Goal: Task Accomplishment & Management: Manage account settings

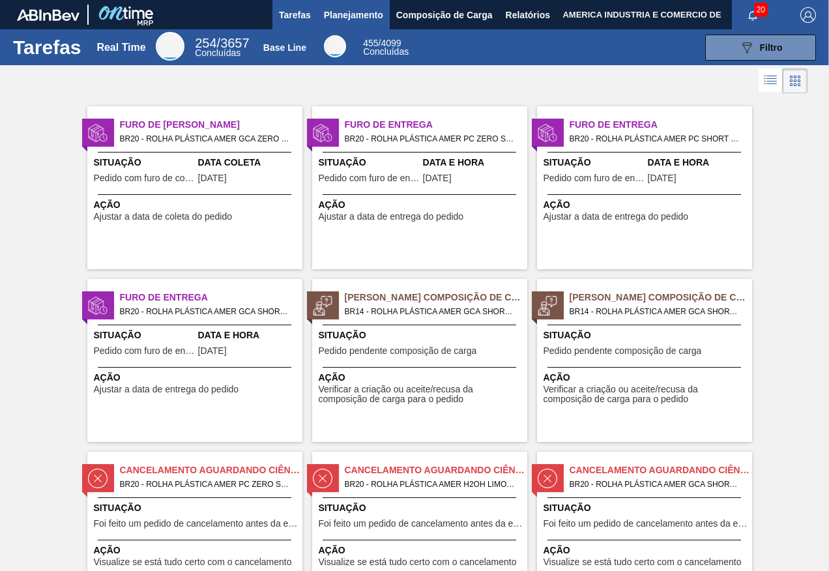
click at [357, 14] on span "Planejamento" at bounding box center [353, 15] width 59 height 16
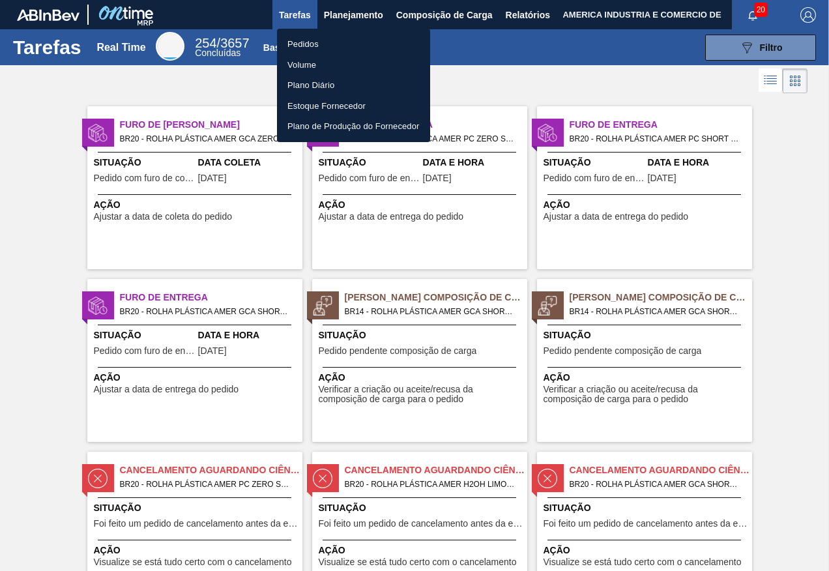
click at [334, 36] on li "Pedidos" at bounding box center [353, 44] width 153 height 21
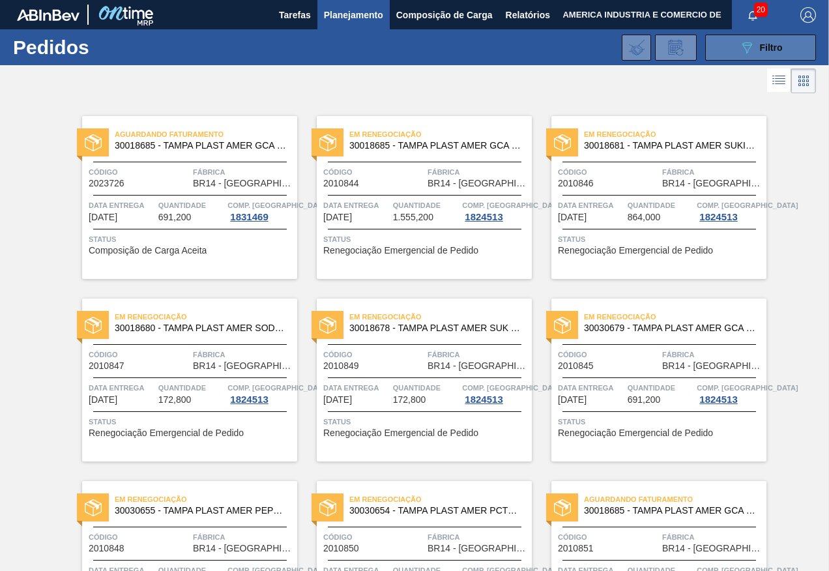
click at [745, 50] on icon "089F7B8B-B2A5-4AFE-B5C0-19BA573D28AC" at bounding box center [747, 48] width 16 height 16
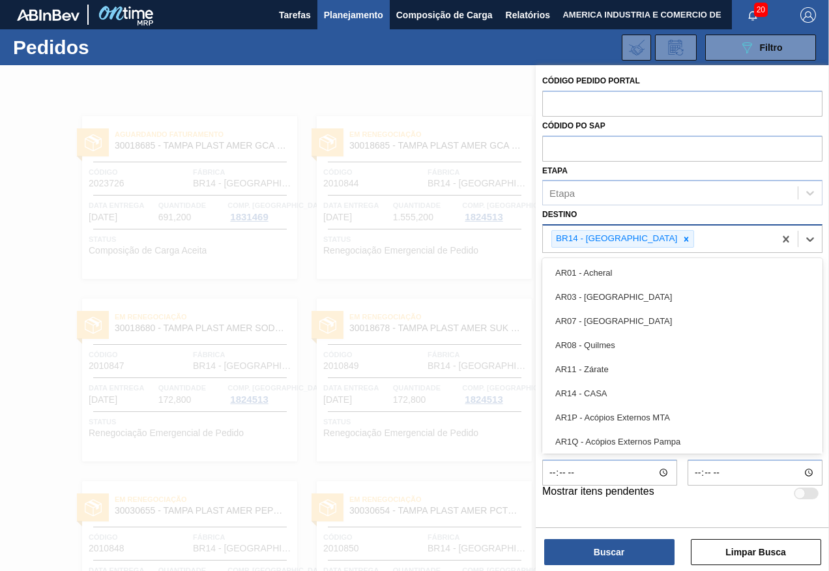
click at [665, 233] on div "BR14 - [GEOGRAPHIC_DATA]" at bounding box center [658, 238] width 231 height 27
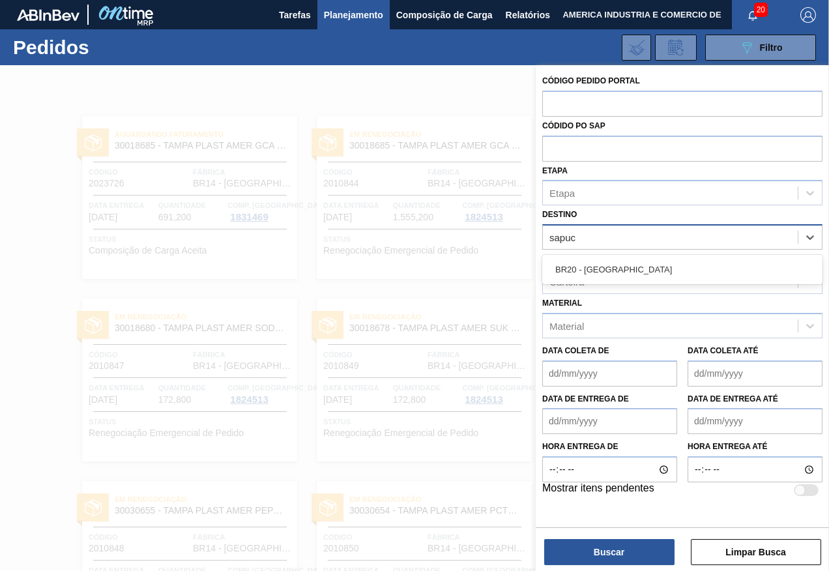
type input "sapuca"
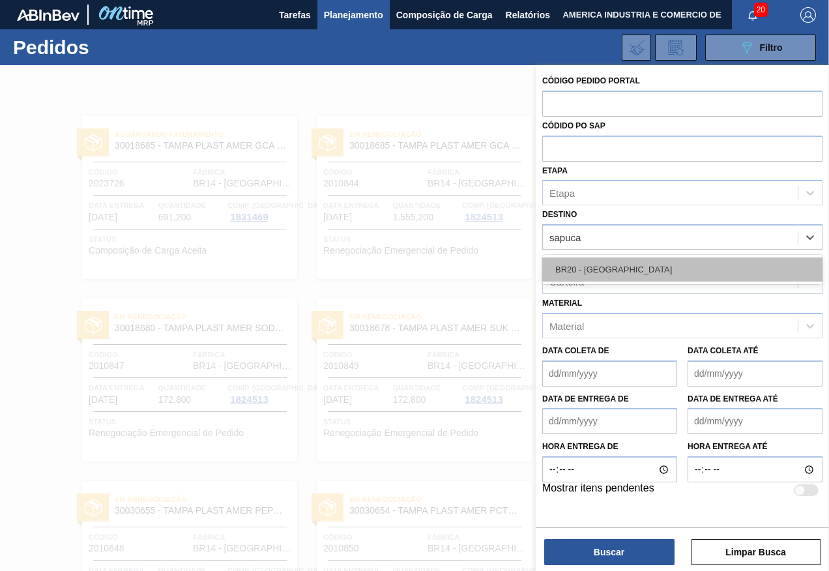
click at [646, 278] on div "BR20 - [GEOGRAPHIC_DATA]" at bounding box center [682, 269] width 280 height 24
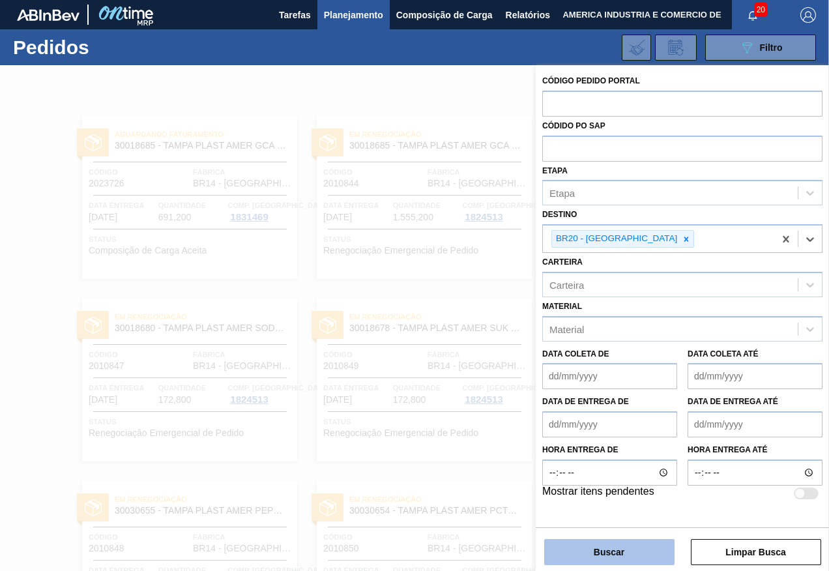
click at [601, 544] on button "Buscar" at bounding box center [609, 552] width 130 height 26
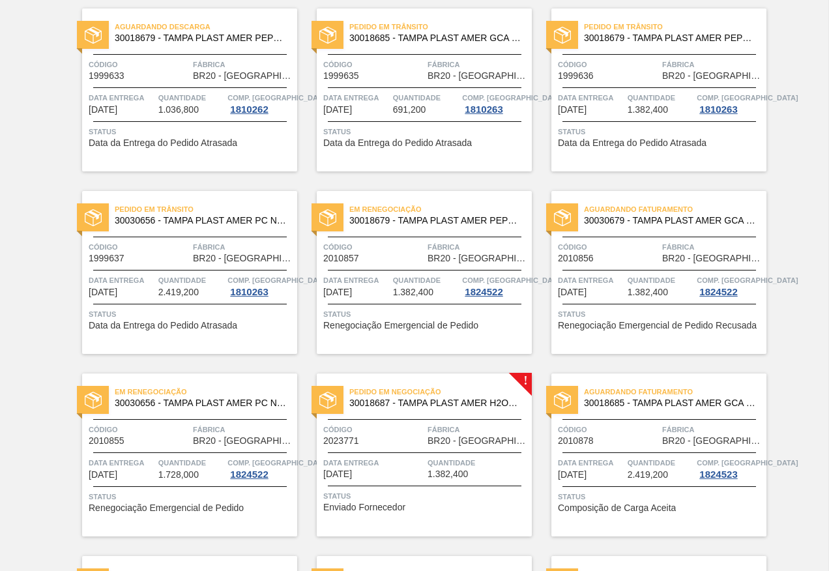
scroll to position [130, 0]
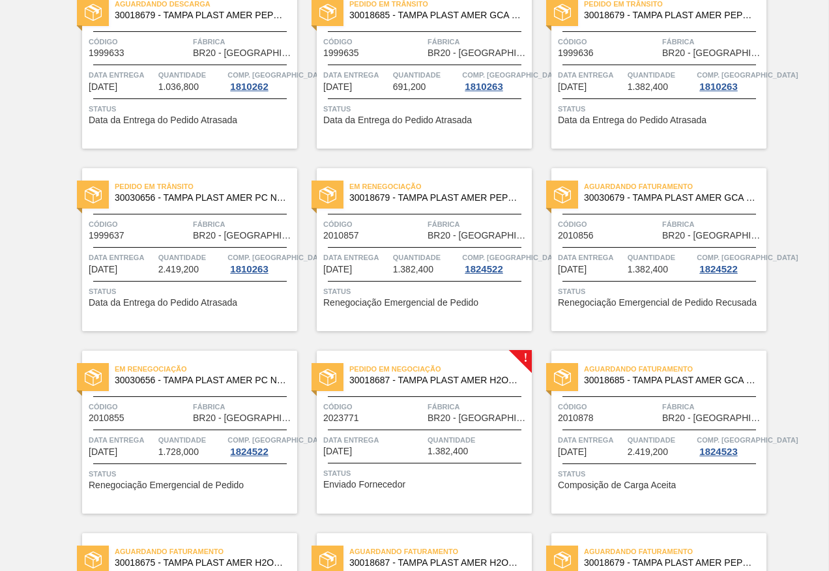
click at [467, 484] on div "Status Enviado Fornecedor" at bounding box center [425, 477] width 205 height 21
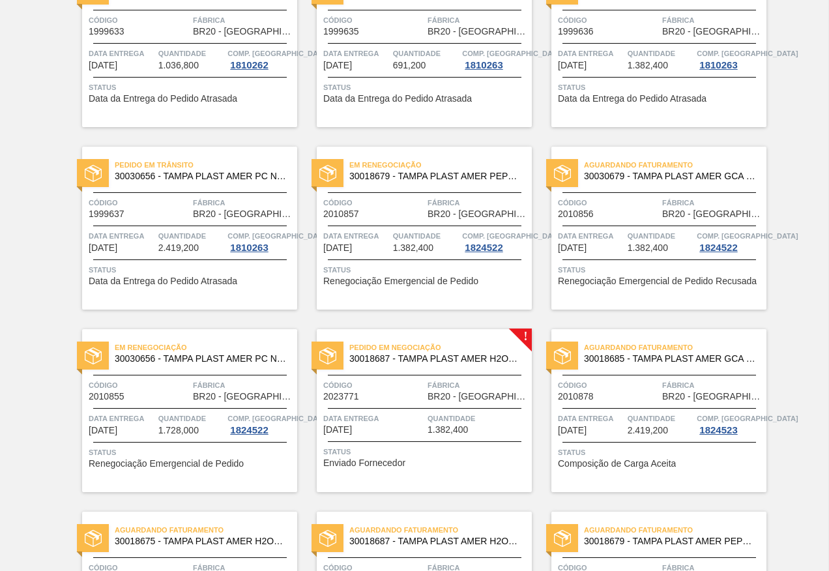
scroll to position [130, 0]
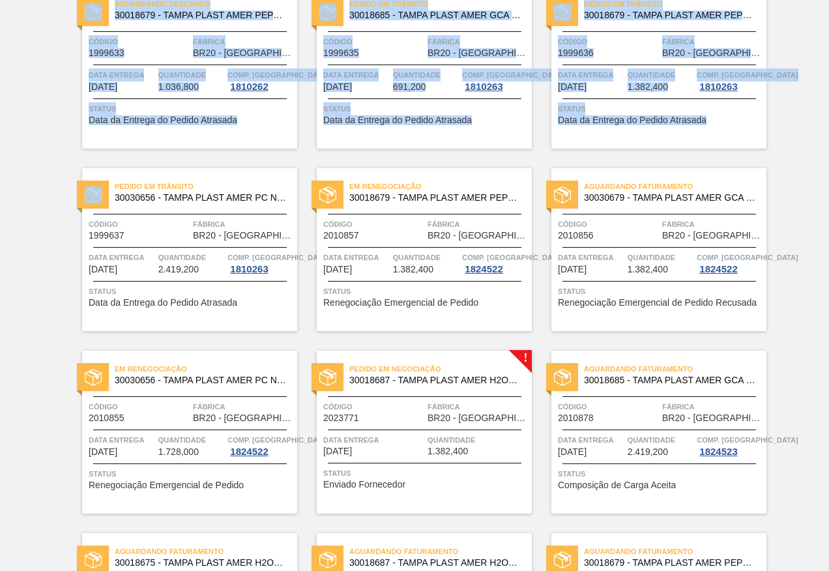
click at [0, 0] on html "Tarefas Planejamento Composição de Carga Relatórios AMERICA INDUSTRIA E COMERCI…" at bounding box center [414, 0] width 829 height 0
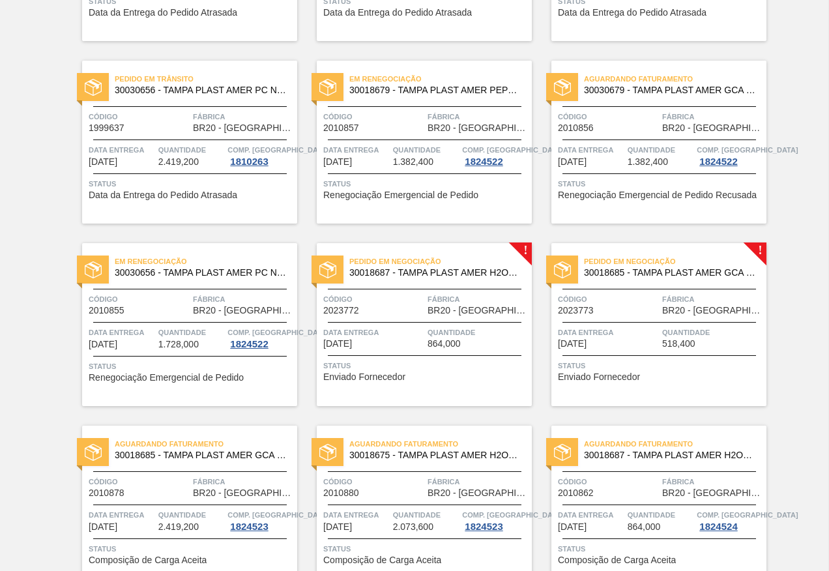
scroll to position [261, 0]
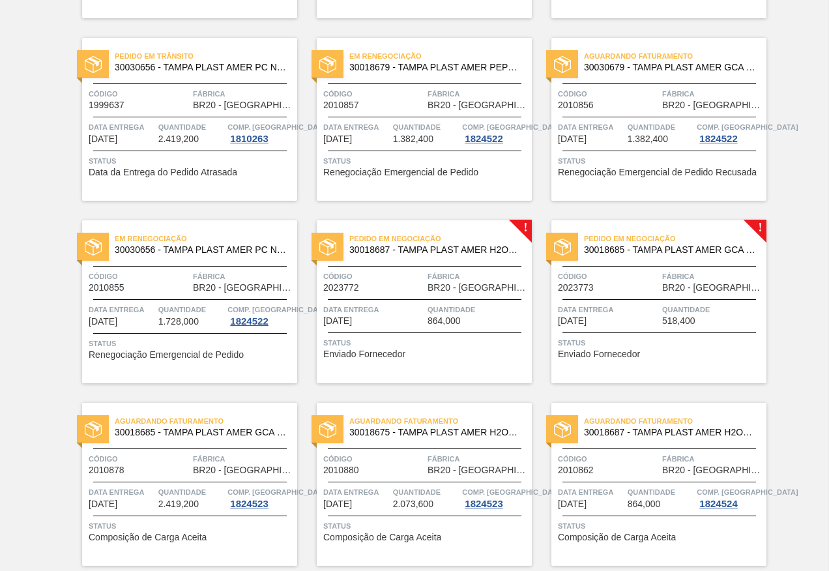
click at [667, 343] on span "Status" at bounding box center [660, 342] width 205 height 13
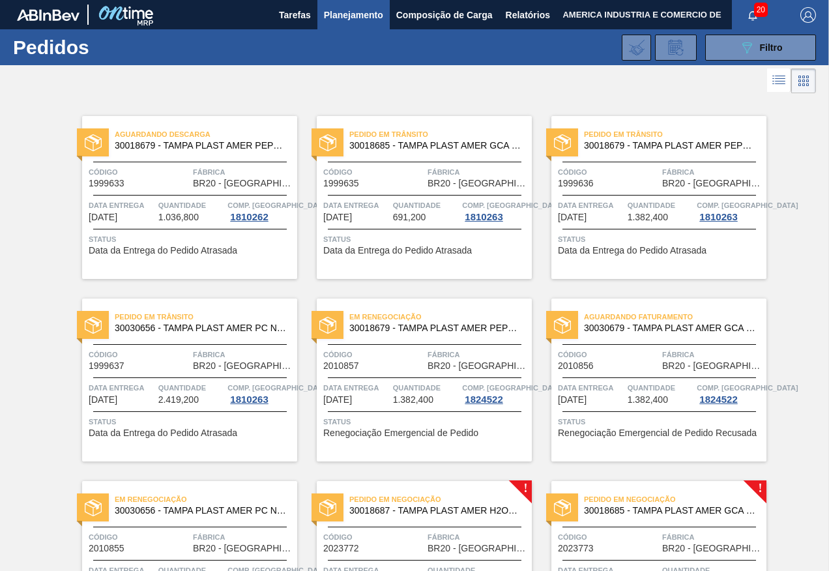
click at [741, 29] on div "20" at bounding box center [759, 14] width 55 height 29
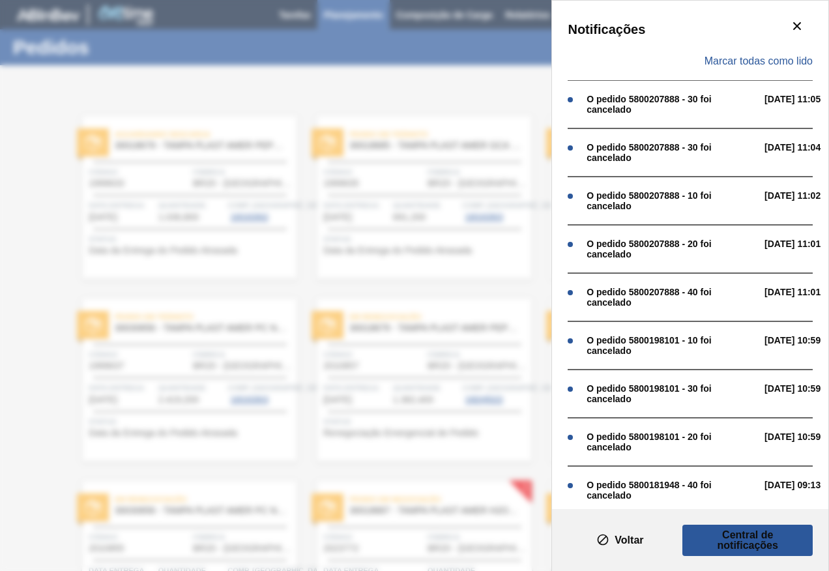
click at [475, 46] on div "Notificações Marcar todas como lido O pedido 5800207888 - 30 foi cancelado [DAT…" at bounding box center [414, 285] width 829 height 571
click at [801, 27] on icon "botão de ícone" at bounding box center [797, 26] width 16 height 16
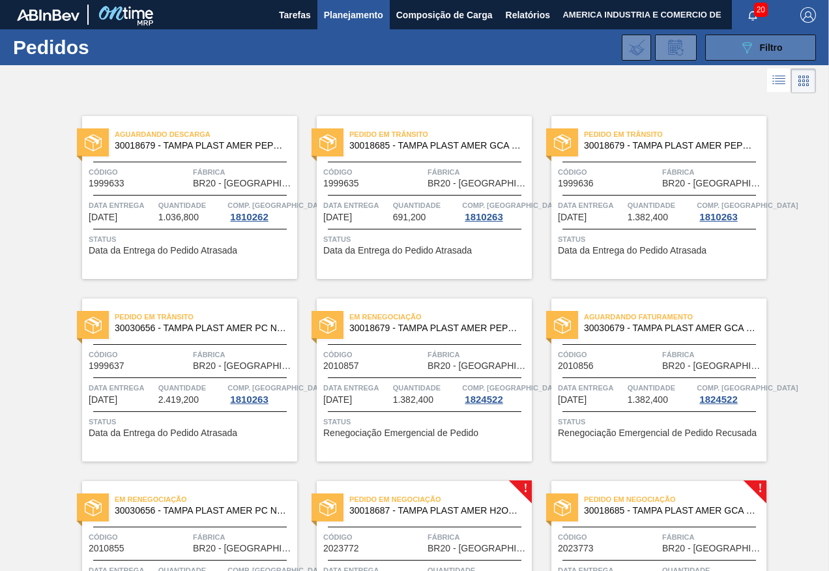
click at [749, 47] on icon "089F7B8B-B2A5-4AFE-B5C0-19BA573D28AC" at bounding box center [747, 48] width 16 height 16
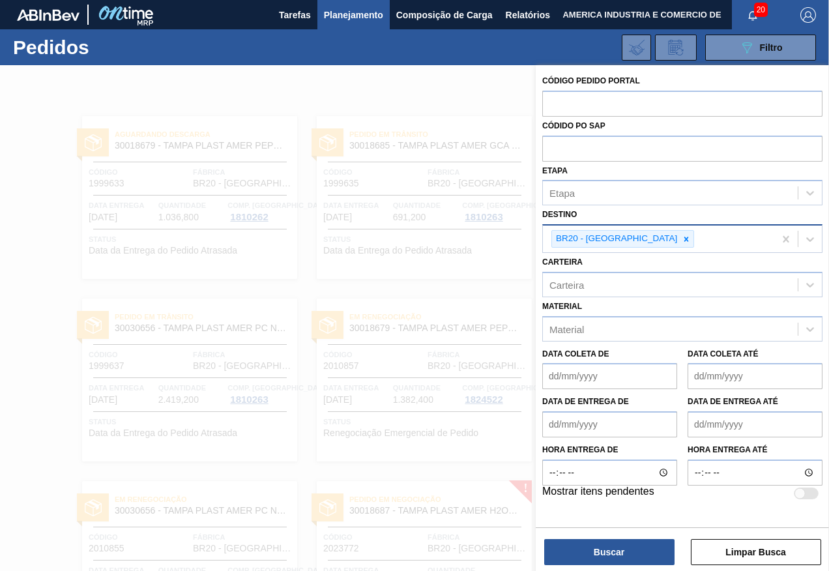
click at [648, 239] on div "BR20 - [GEOGRAPHIC_DATA]" at bounding box center [658, 238] width 231 height 27
type input "cuiti"
click at [684, 240] on icon at bounding box center [686, 239] width 5 height 5
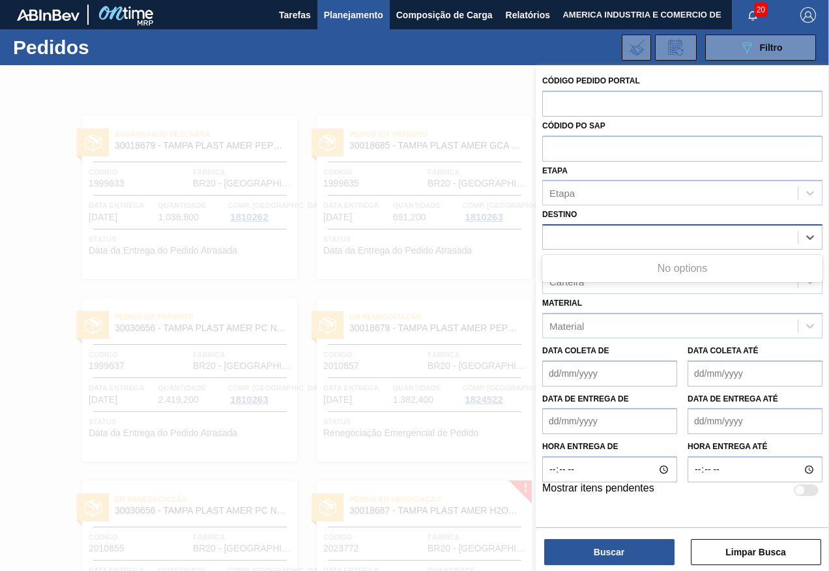
click at [618, 233] on div "cuiti" at bounding box center [670, 237] width 255 height 19
type input "curiti"
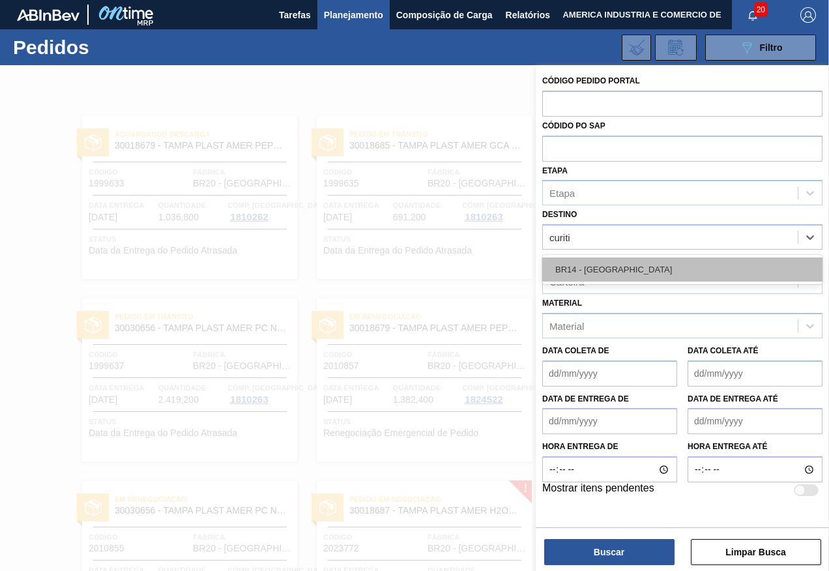
click at [617, 267] on div "BR14 - [GEOGRAPHIC_DATA]" at bounding box center [682, 269] width 280 height 24
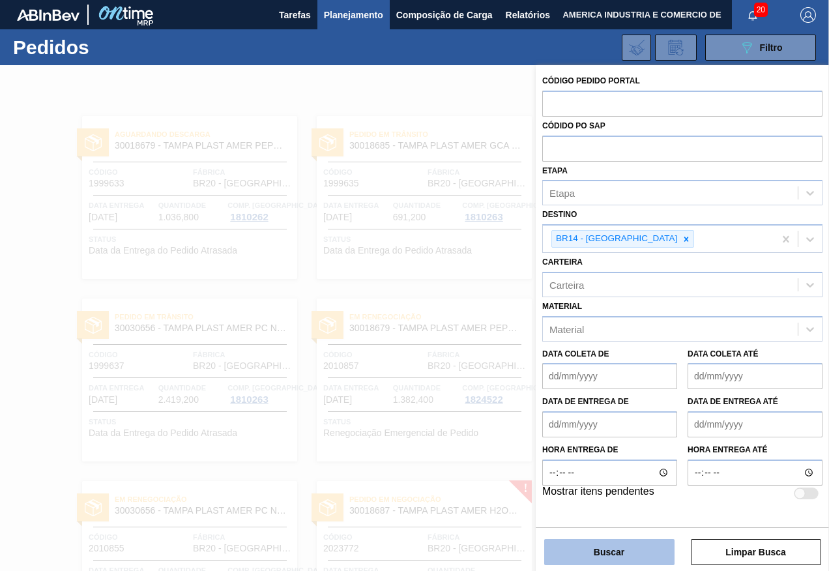
click at [621, 546] on button "Buscar" at bounding box center [609, 552] width 130 height 26
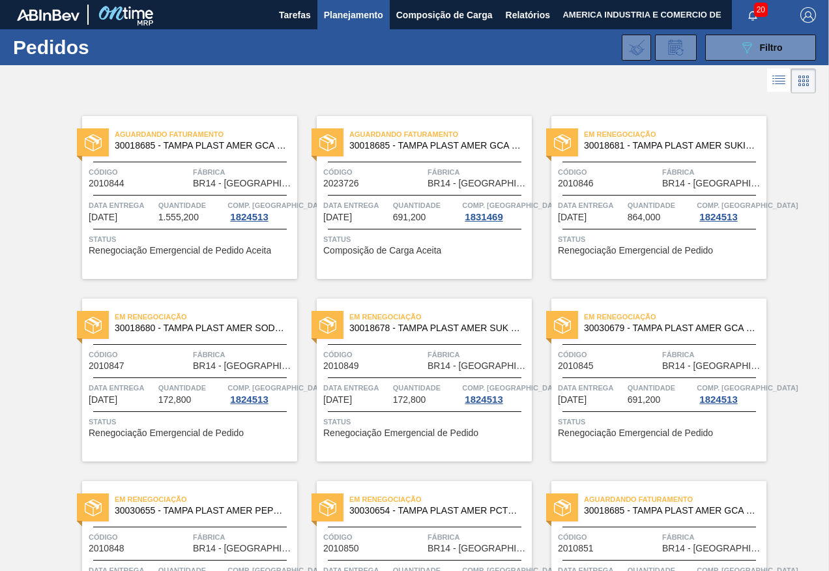
click at [228, 238] on span "Status" at bounding box center [191, 239] width 205 height 13
click at [424, 247] on span "Composição de Carga Aceita" at bounding box center [382, 251] width 118 height 10
click at [407, 252] on span "Composição de Carga Aceita" at bounding box center [382, 251] width 118 height 10
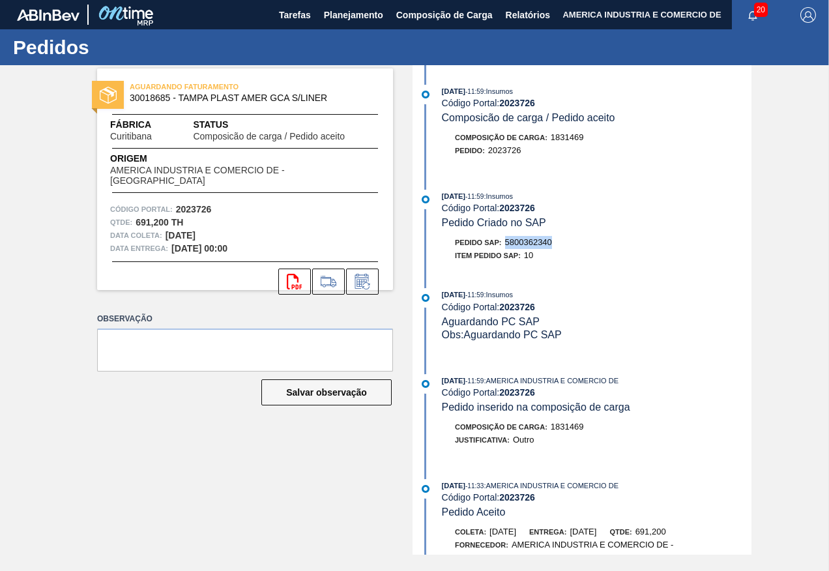
drag, startPoint x: 508, startPoint y: 239, endPoint x: 554, endPoint y: 244, distance: 46.6
click at [554, 244] on div "Pedido SAP: 5800362340" at bounding box center [597, 242] width 310 height 13
copy span "5800362340"
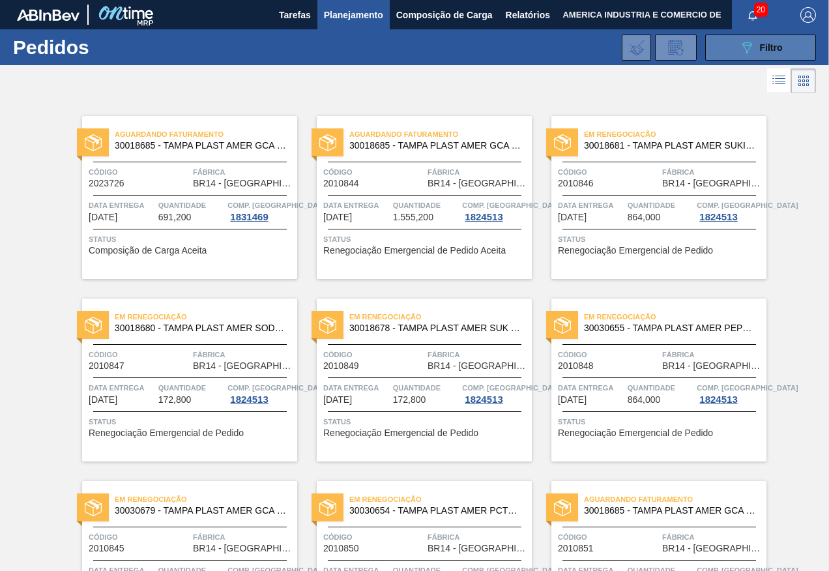
click at [729, 50] on button "089F7B8B-B2A5-4AFE-B5C0-19BA573D28AC Filtro" at bounding box center [760, 48] width 111 height 26
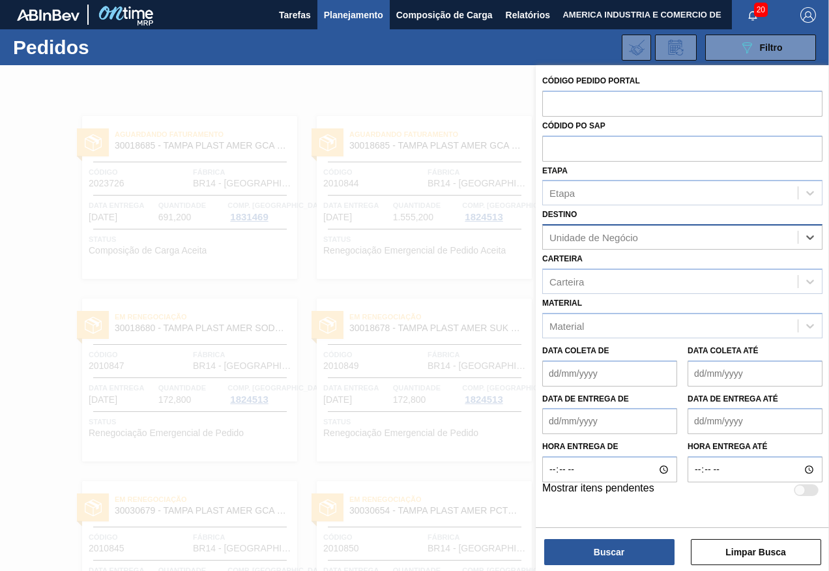
click at [664, 233] on div "Unidade de Negócio" at bounding box center [670, 237] width 255 height 19
type input "sapucaia"
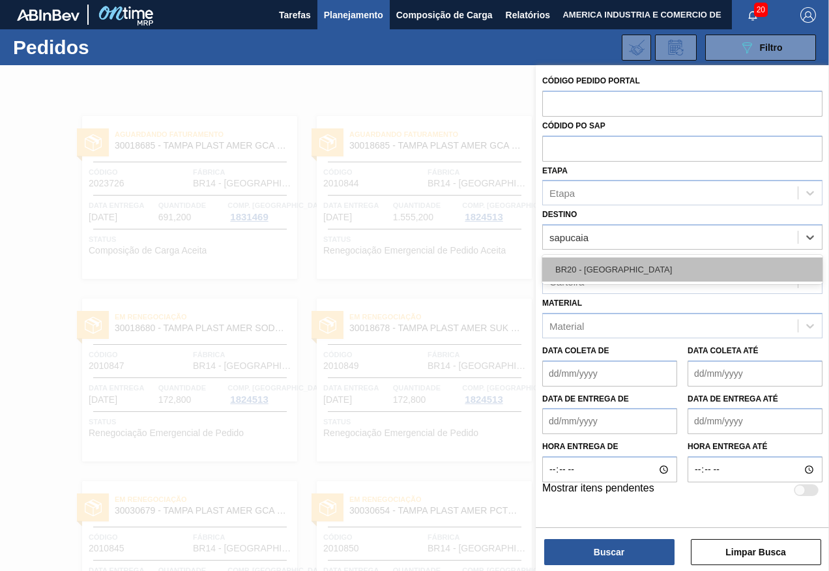
click at [627, 262] on div "BR20 - [GEOGRAPHIC_DATA]" at bounding box center [682, 269] width 280 height 24
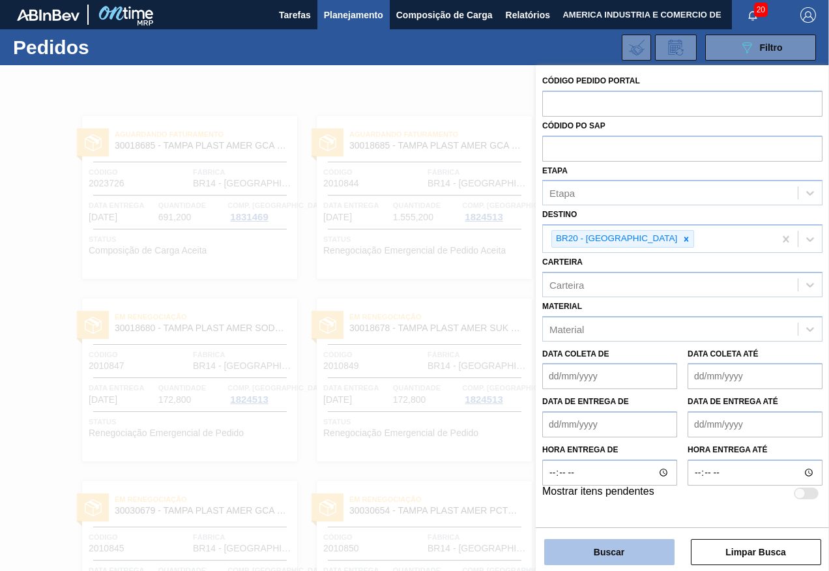
click at [560, 555] on button "Buscar" at bounding box center [609, 552] width 130 height 26
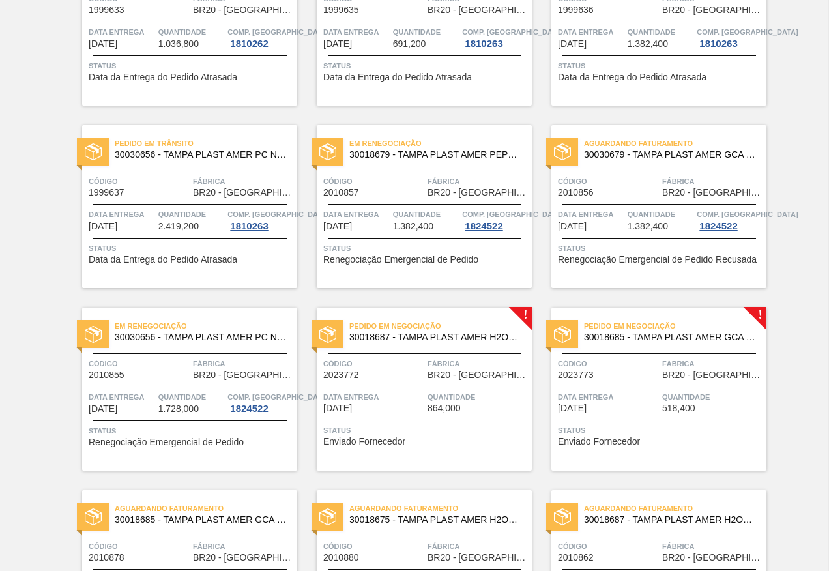
scroll to position [196, 0]
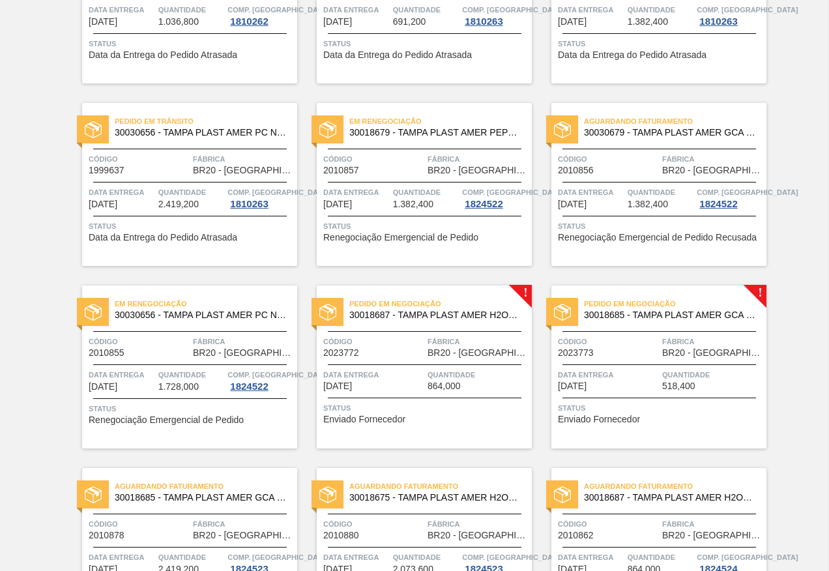
click at [521, 413] on span "Status" at bounding box center [425, 407] width 205 height 13
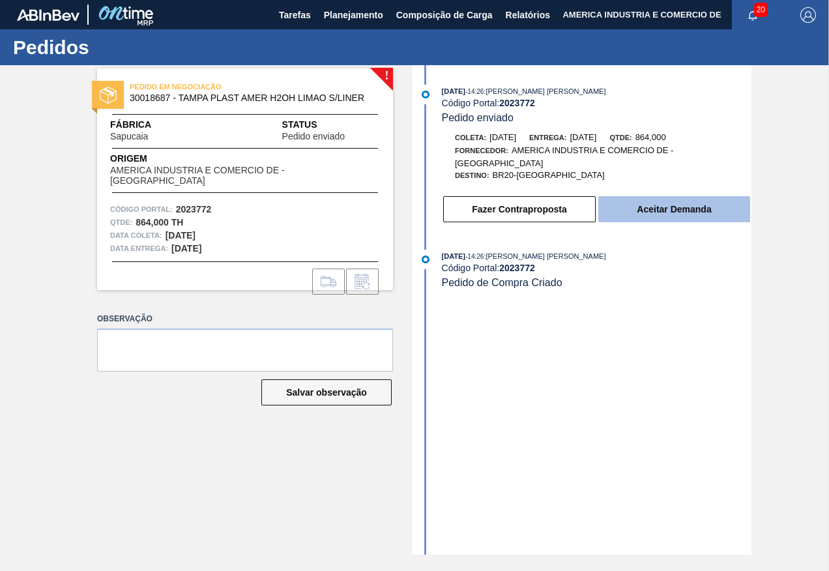
click at [664, 214] on button "Aceitar Demanda" at bounding box center [674, 209] width 152 height 26
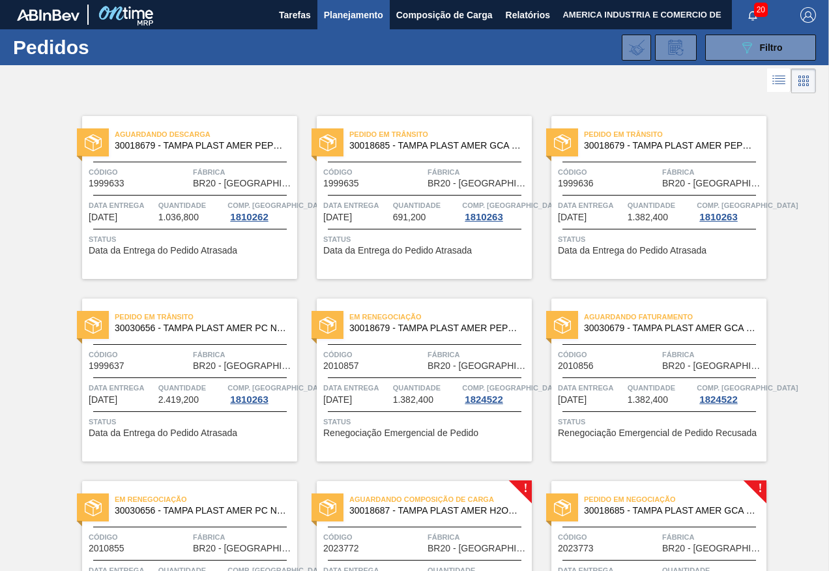
scroll to position [130, 0]
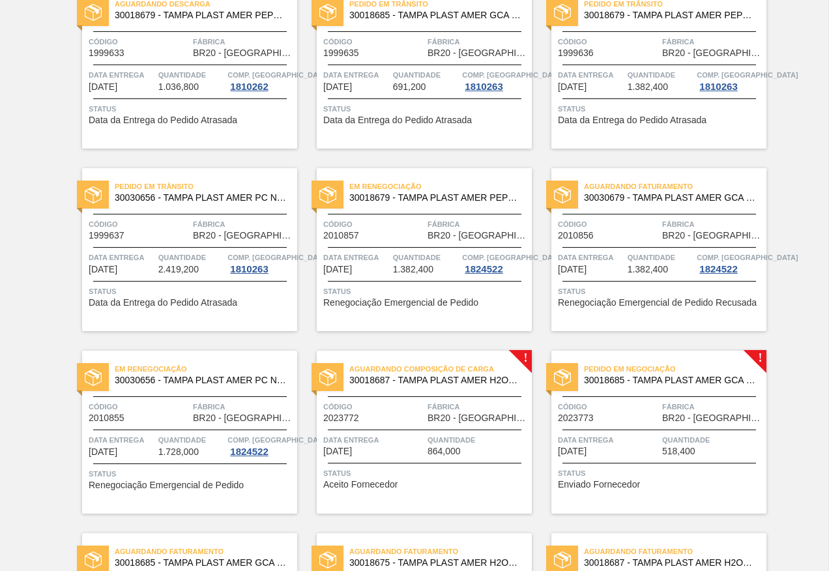
click at [639, 450] on div "Data entrega [DATE]" at bounding box center [608, 444] width 101 height 23
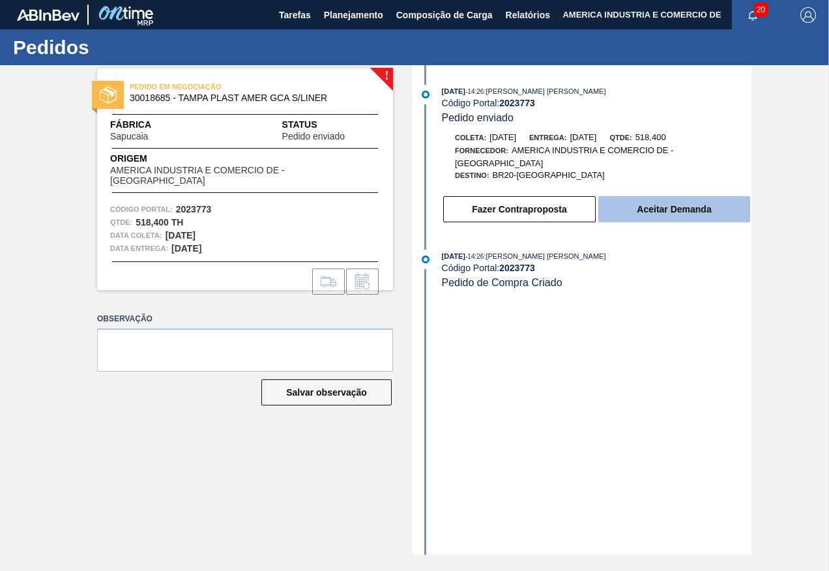
click at [683, 208] on button "Aceitar Demanda" at bounding box center [674, 209] width 152 height 26
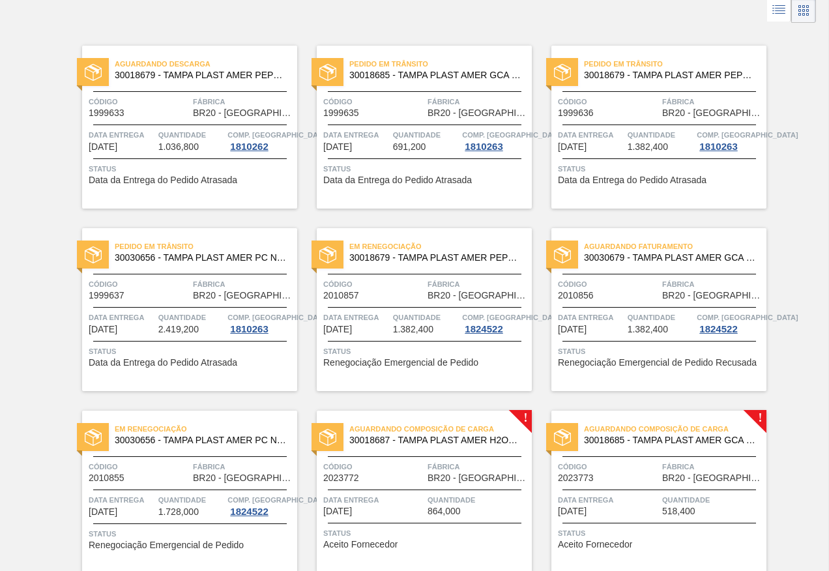
scroll to position [196, 0]
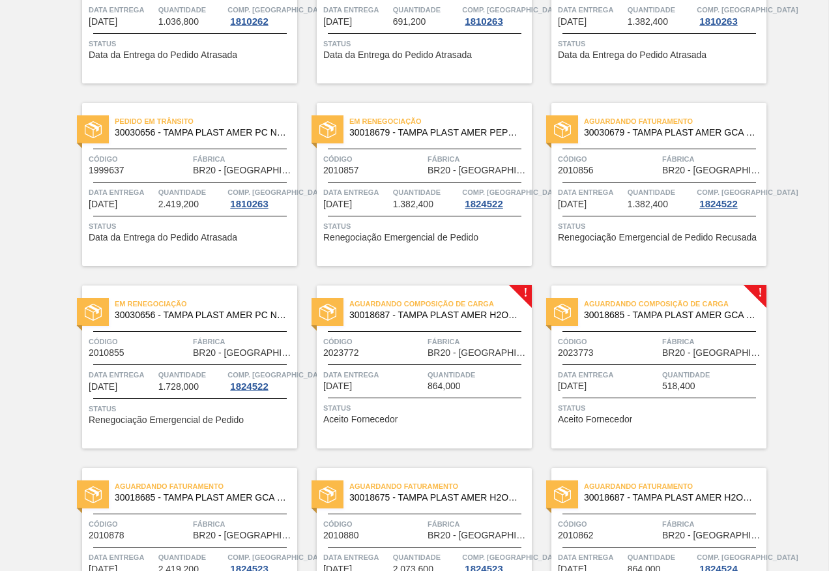
click at [646, 414] on div "Status Aceito Fornecedor" at bounding box center [660, 411] width 205 height 21
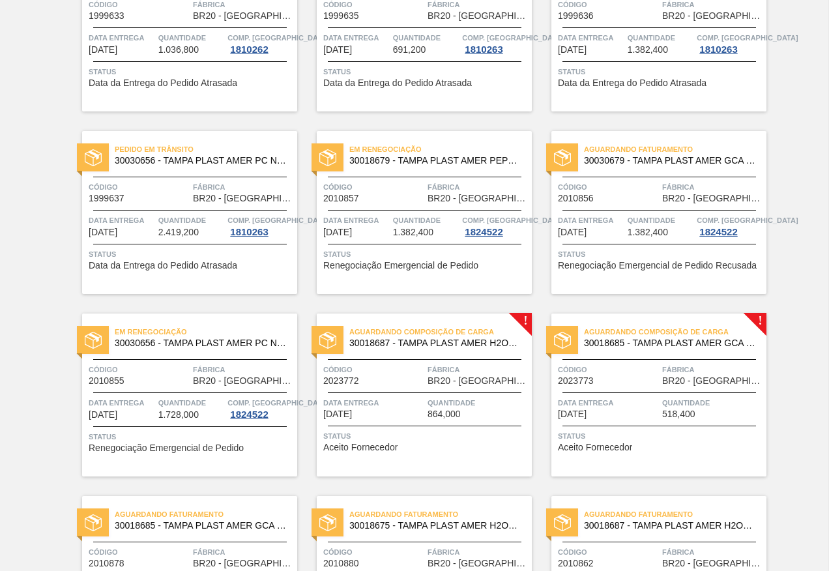
scroll to position [196, 0]
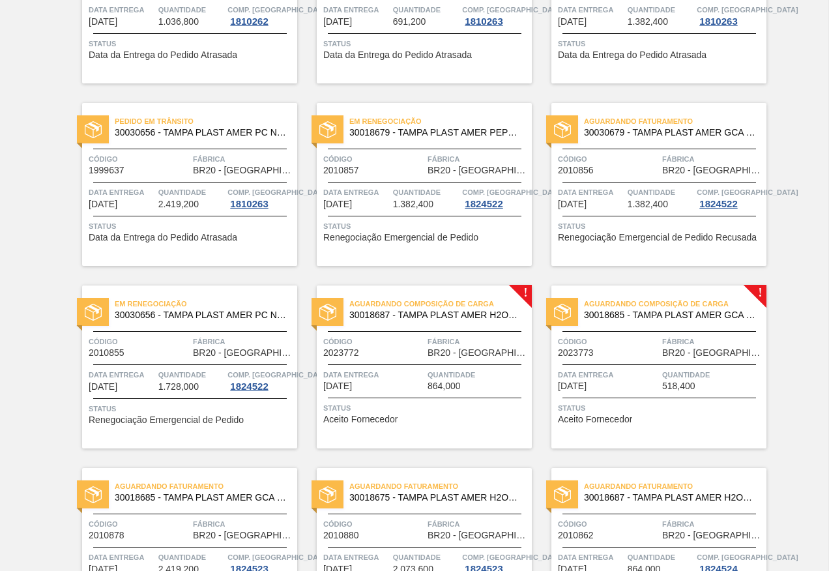
click at [457, 405] on span "Status" at bounding box center [425, 407] width 205 height 13
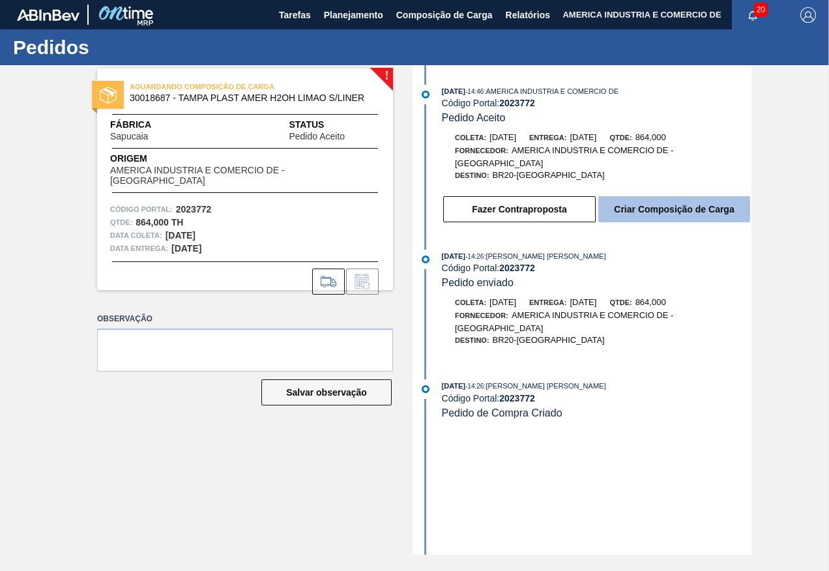
click at [689, 205] on button "Criar Composição de Carga" at bounding box center [674, 209] width 152 height 26
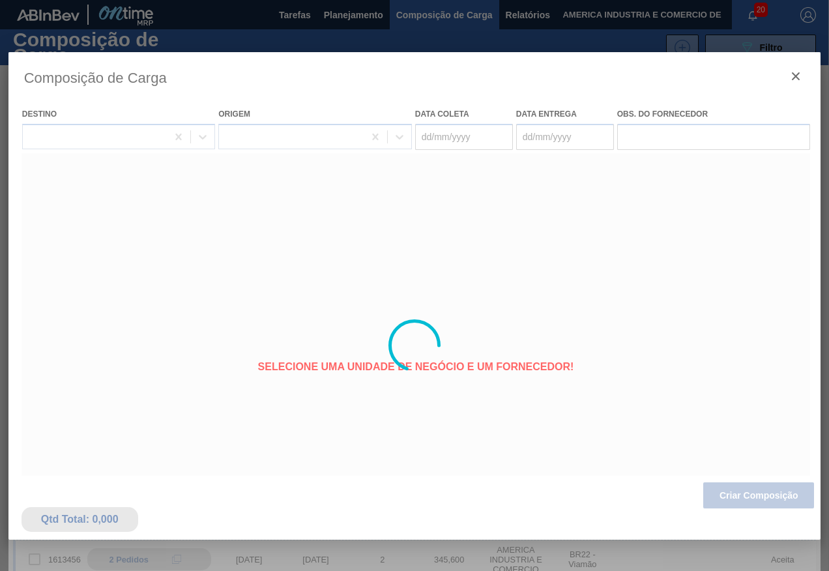
type coleta "[DATE]"
type entrega "[DATE]"
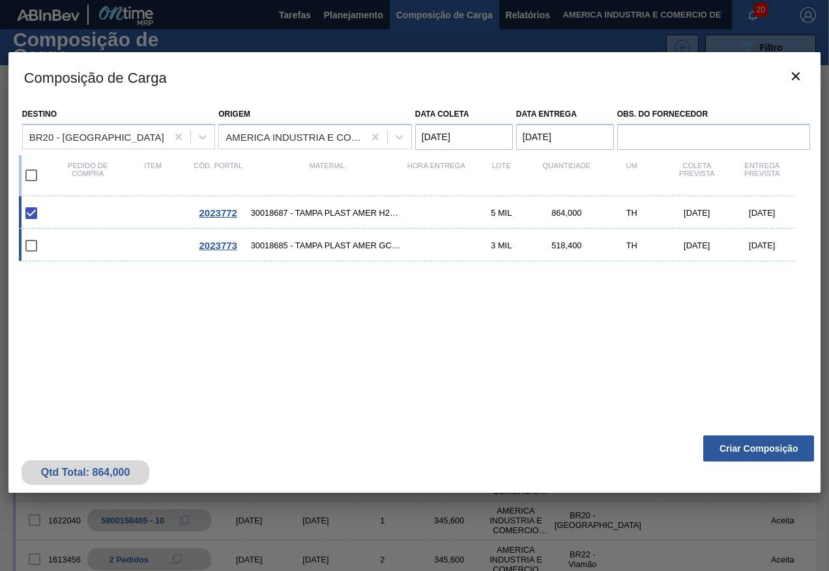
click at [29, 247] on input "checkbox" at bounding box center [31, 245] width 27 height 27
checkbox input "false"
click at [734, 446] on button "Criar Composição" at bounding box center [758, 448] width 111 height 26
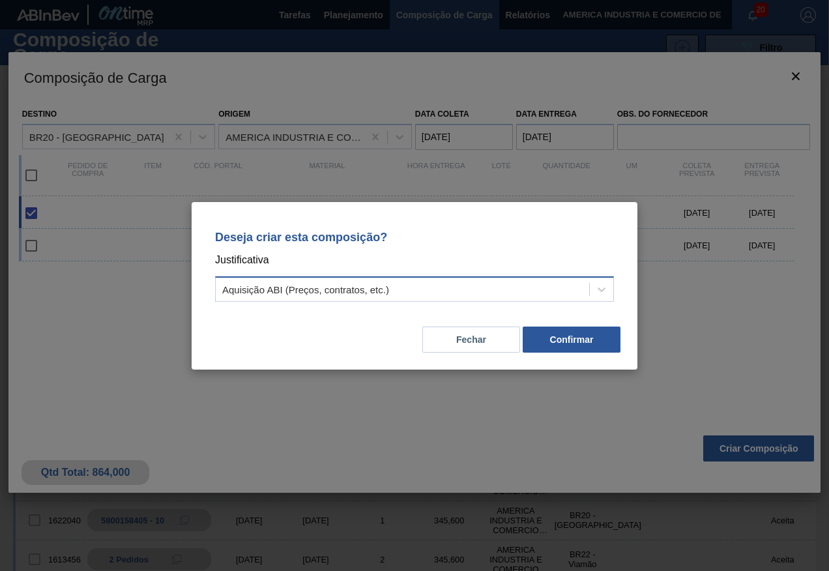
click at [441, 283] on div "Aquisição ABI (Preços, contratos, etc.)" at bounding box center [402, 289] width 373 height 19
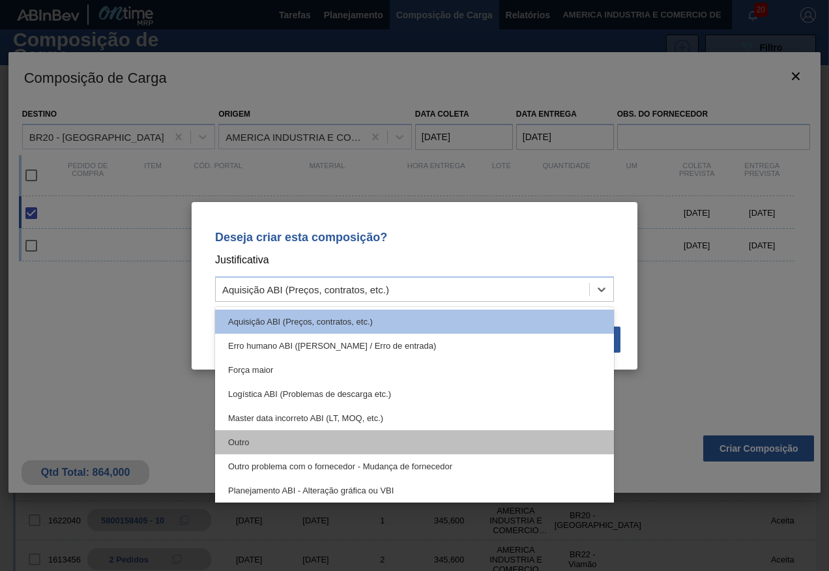
click at [240, 444] on div "Outro" at bounding box center [414, 442] width 399 height 24
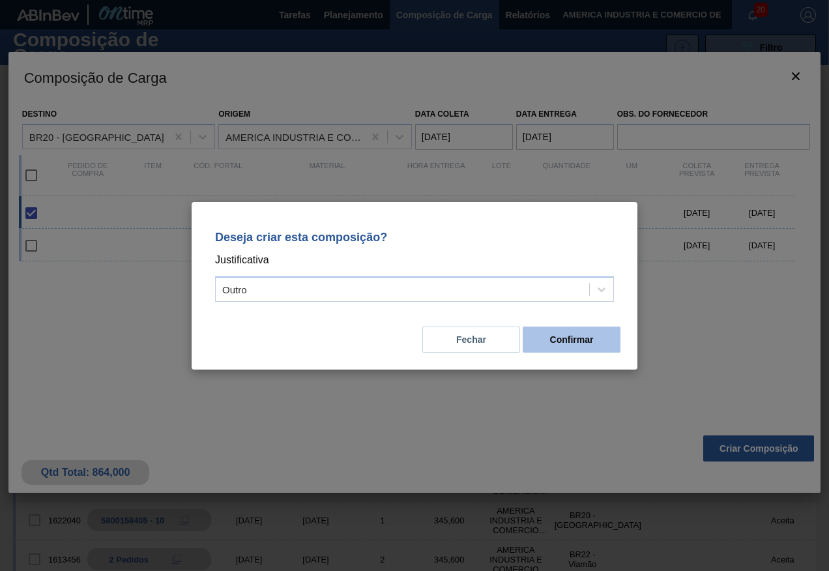
click at [564, 341] on button "Confirmar" at bounding box center [572, 339] width 98 height 26
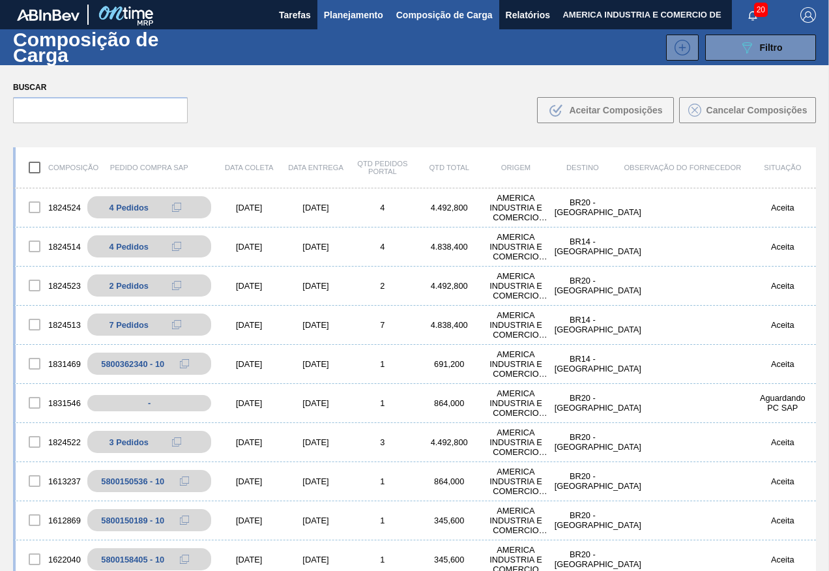
click at [372, 18] on span "Planejamento" at bounding box center [353, 15] width 59 height 16
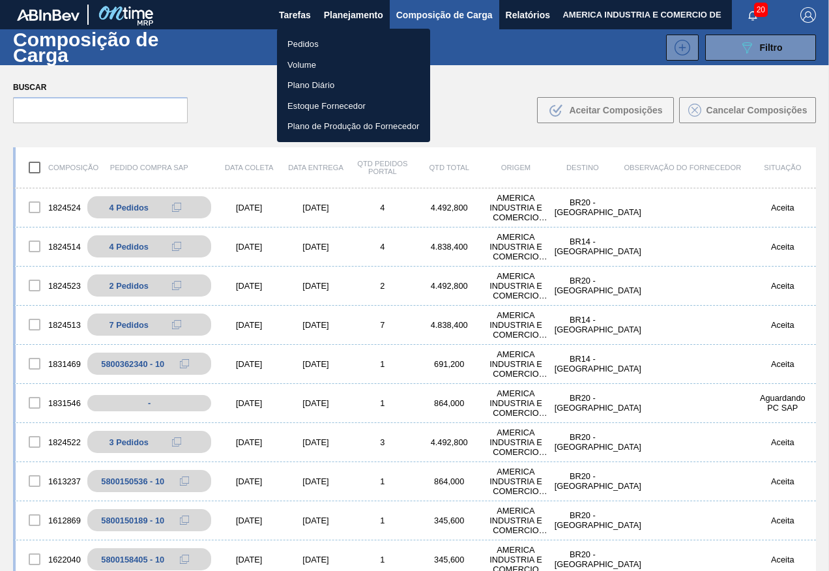
click at [356, 40] on li "Pedidos" at bounding box center [353, 44] width 153 height 21
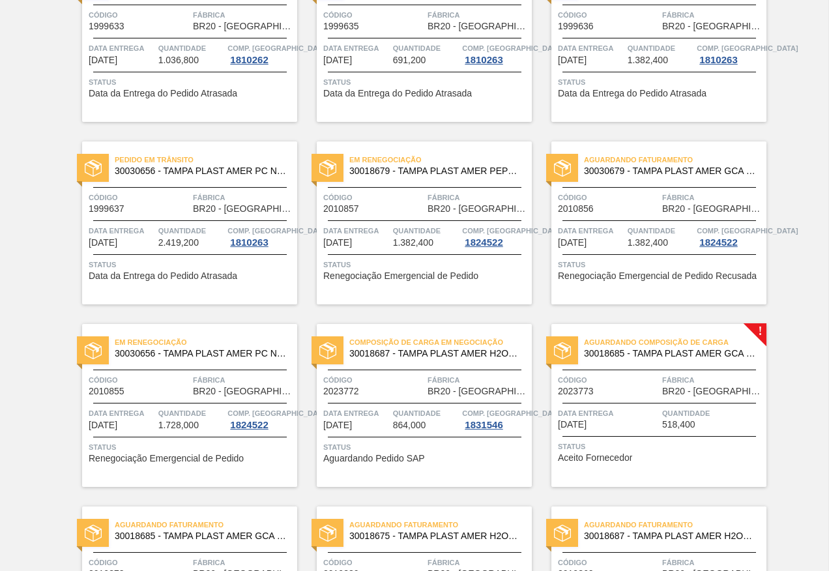
scroll to position [196, 0]
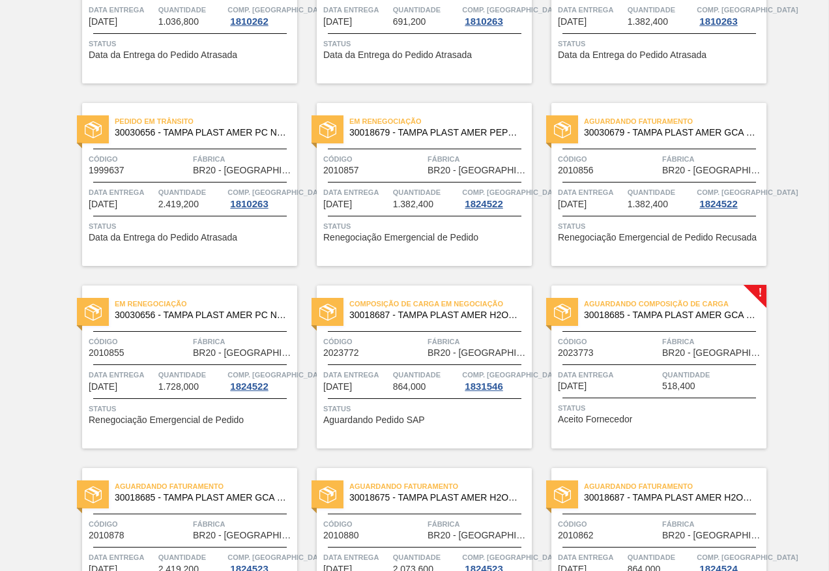
click at [615, 398] on div at bounding box center [659, 398] width 194 height 1
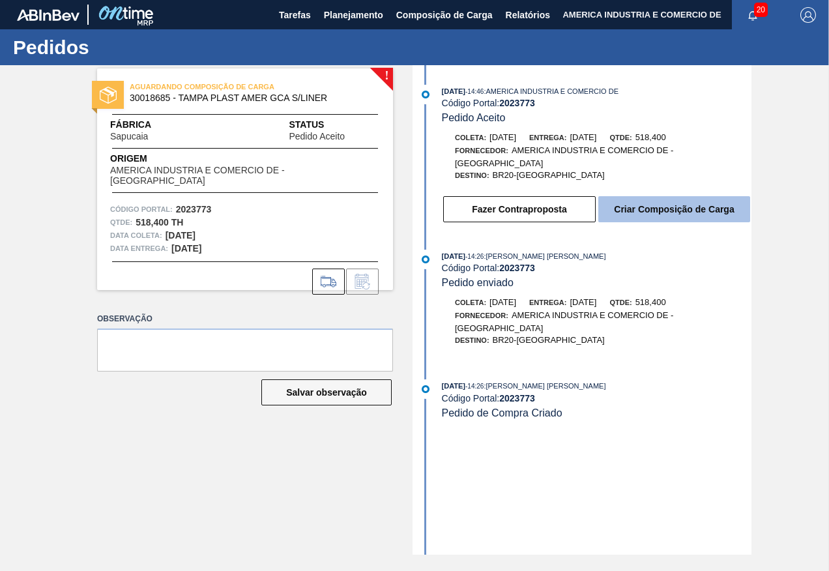
click at [640, 214] on button "Criar Composição de Carga" at bounding box center [674, 209] width 152 height 26
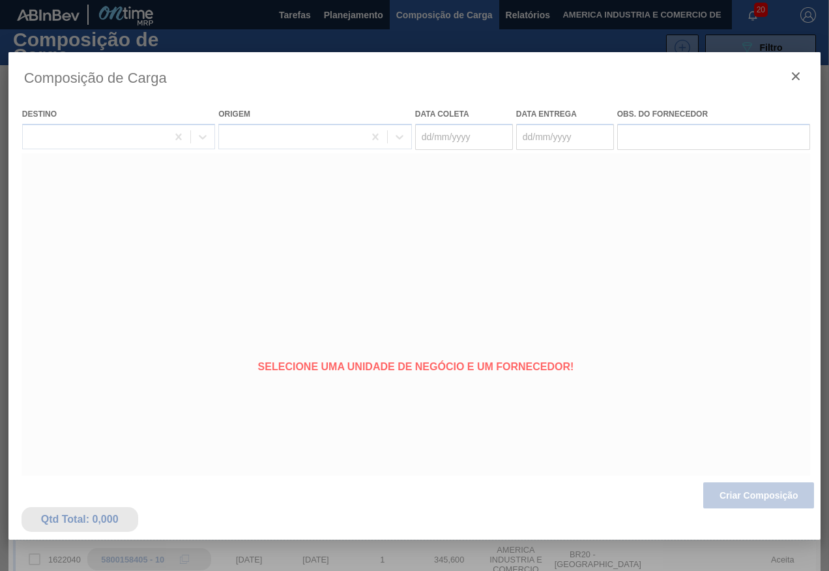
type coleta "[DATE]"
type entrega "[DATE]"
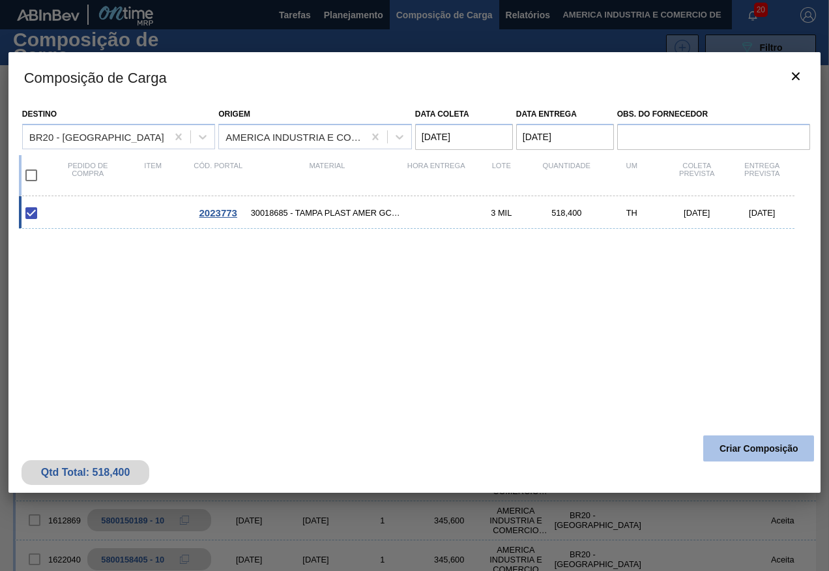
click at [761, 450] on button "Criar Composição" at bounding box center [758, 448] width 111 height 26
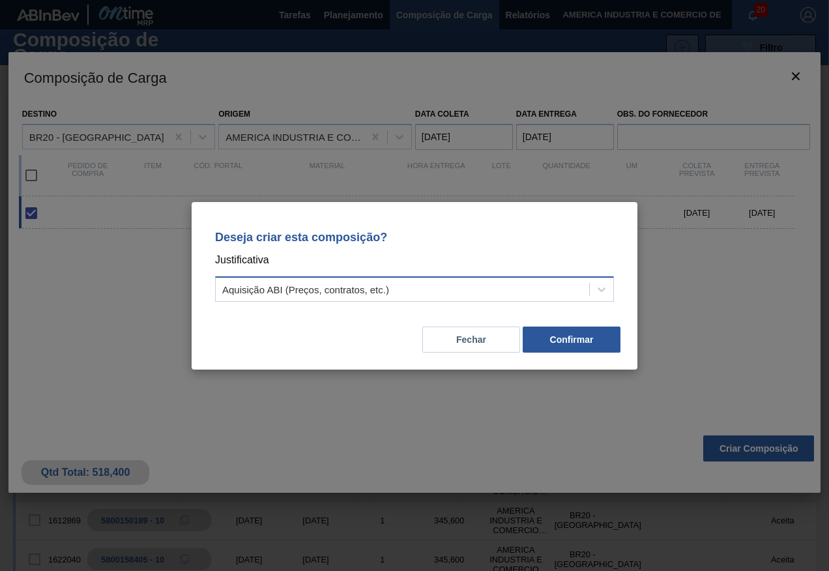
click at [450, 297] on div "Aquisição ABI (Preços, contratos, etc.)" at bounding box center [402, 289] width 373 height 19
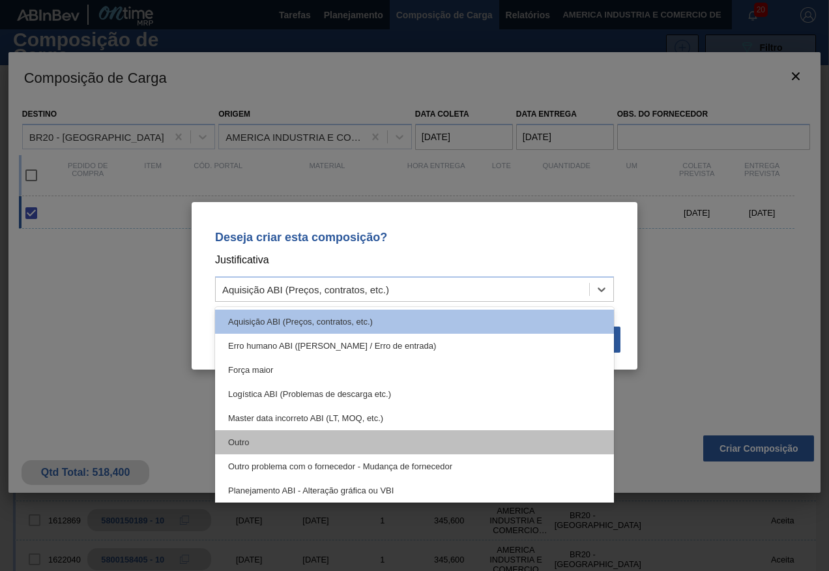
click at [283, 440] on div "Outro" at bounding box center [414, 442] width 399 height 24
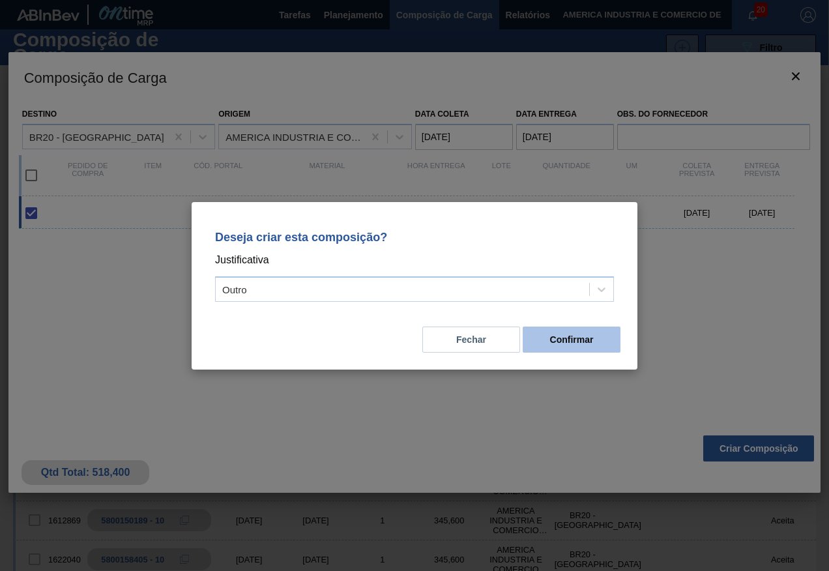
click at [593, 345] on button "Confirmar" at bounding box center [572, 339] width 98 height 26
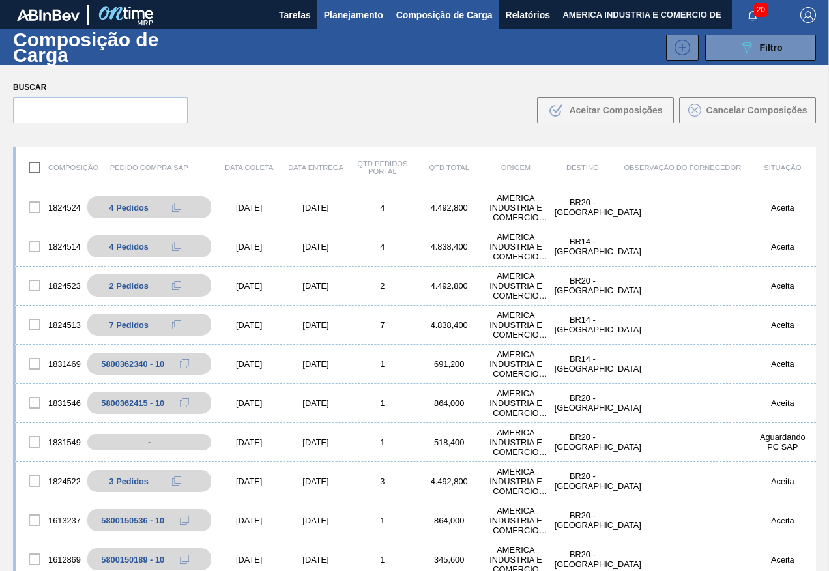
click at [349, 13] on span "Planejamento" at bounding box center [353, 15] width 59 height 16
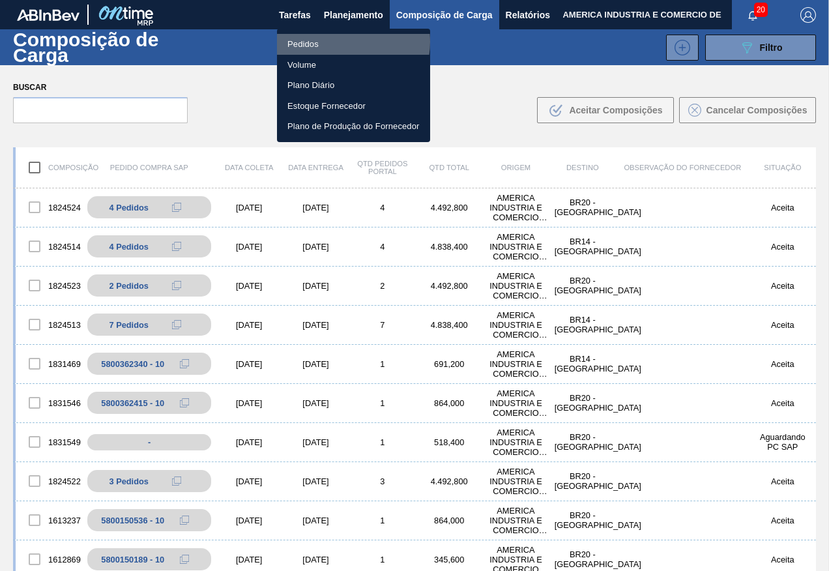
click at [343, 41] on li "Pedidos" at bounding box center [353, 44] width 153 height 21
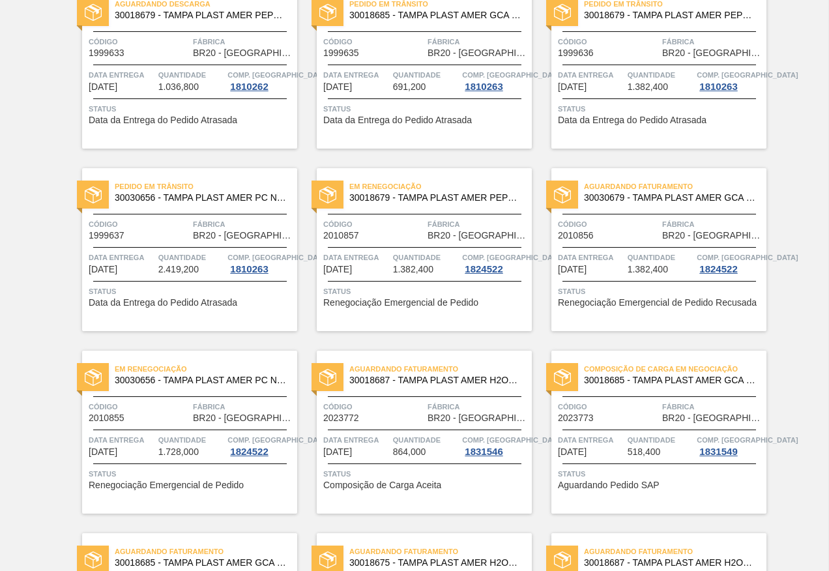
scroll to position [196, 0]
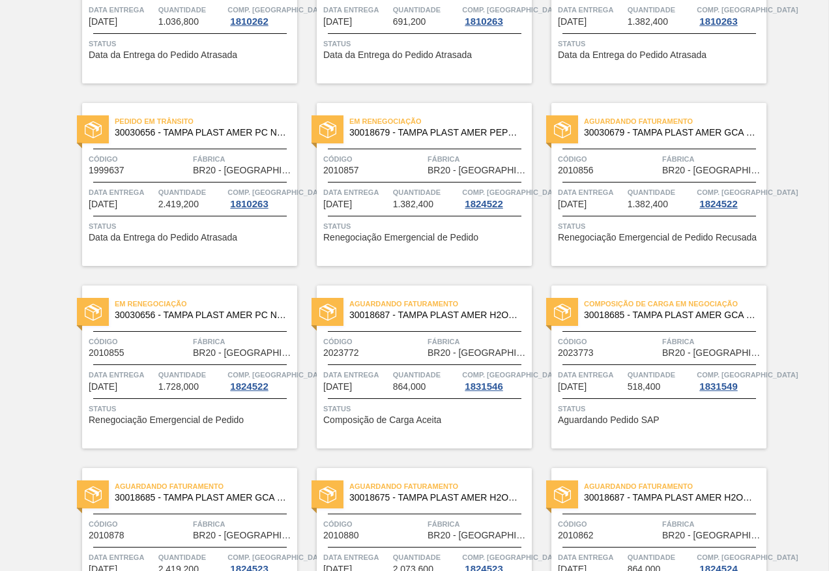
click at [411, 420] on span "Composição de Carga Aceita" at bounding box center [382, 420] width 118 height 10
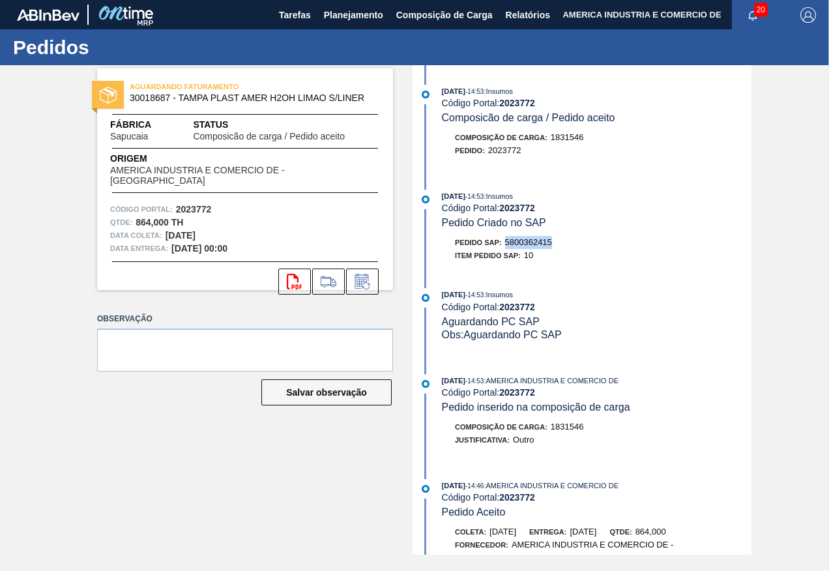
drag, startPoint x: 506, startPoint y: 239, endPoint x: 555, endPoint y: 241, distance: 48.9
click at [555, 241] on div "Pedido SAP: 5800362415" at bounding box center [597, 242] width 310 height 13
copy span "5800362415"
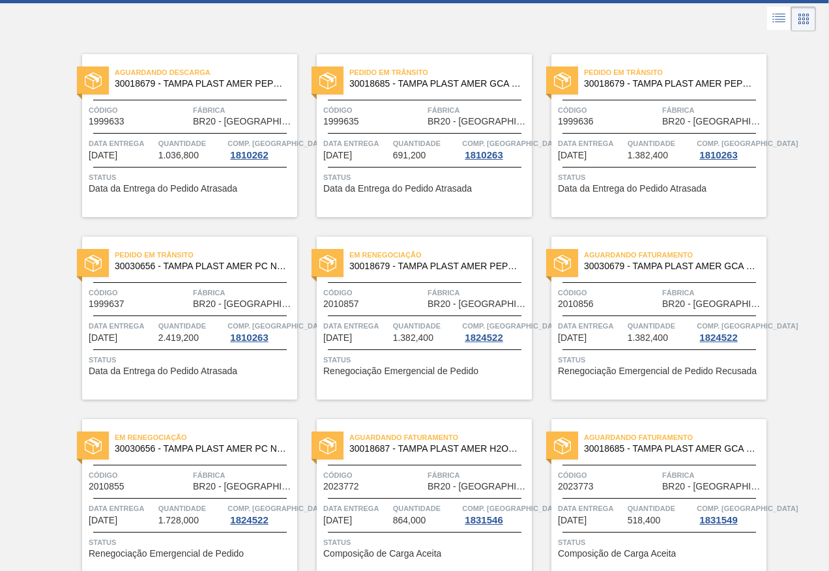
scroll to position [130, 0]
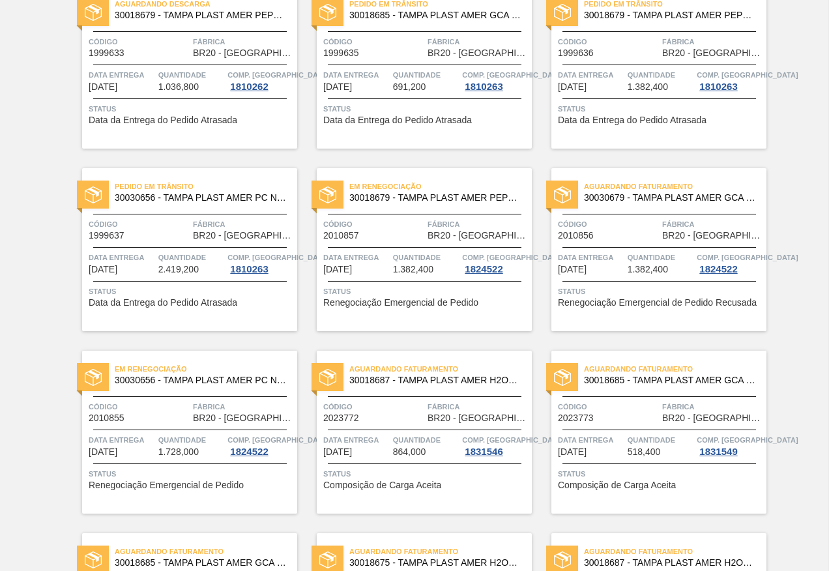
click at [634, 482] on span "Composição de Carga Aceita" at bounding box center [617, 485] width 118 height 10
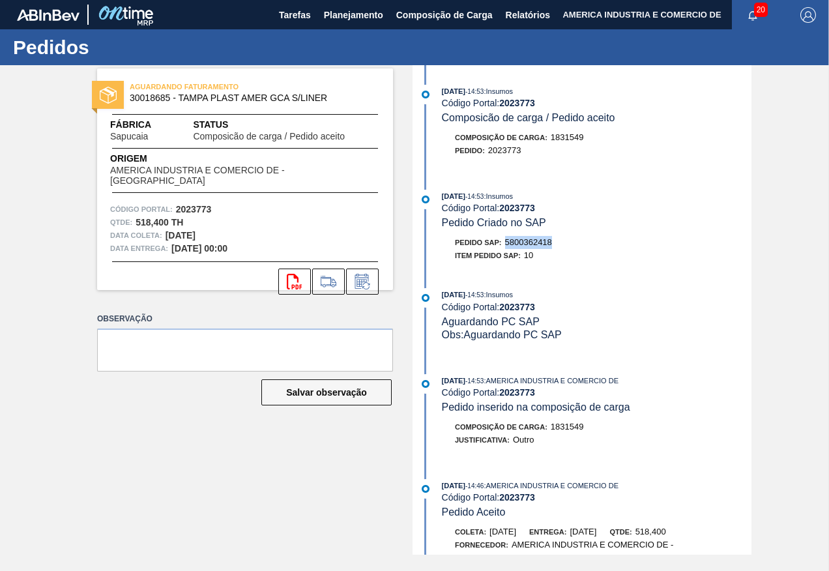
drag, startPoint x: 508, startPoint y: 240, endPoint x: 555, endPoint y: 242, distance: 47.0
click at [555, 242] on div "Pedido SAP: 5800362418" at bounding box center [597, 242] width 310 height 13
copy span "5800362418"
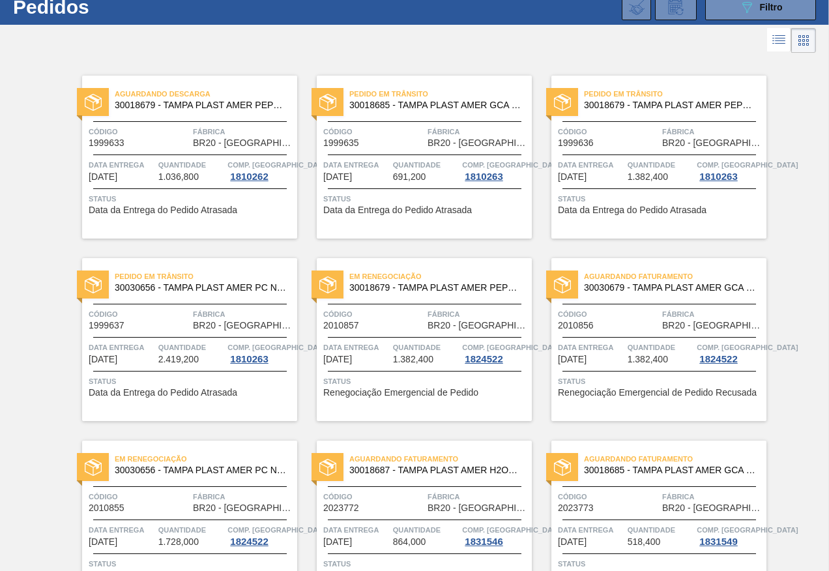
scroll to position [196, 0]
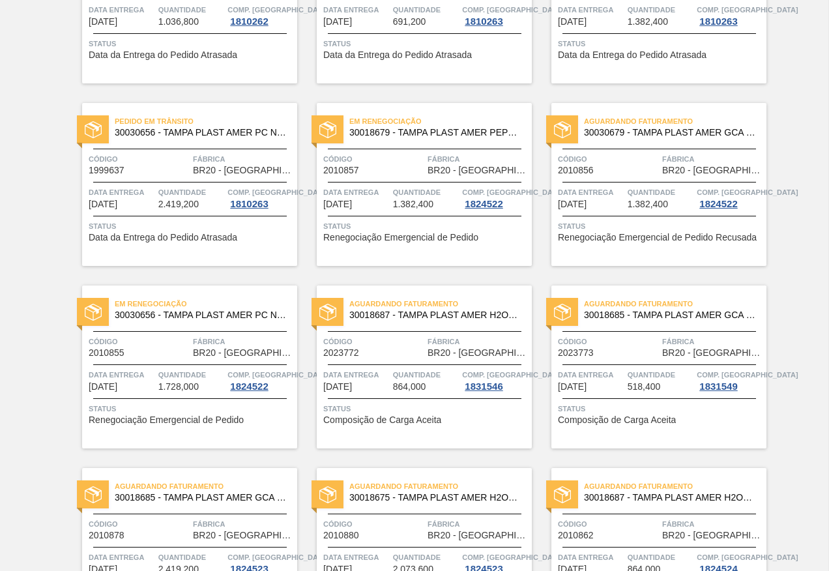
click at [412, 415] on span "Composição de Carga Aceita" at bounding box center [382, 420] width 118 height 10
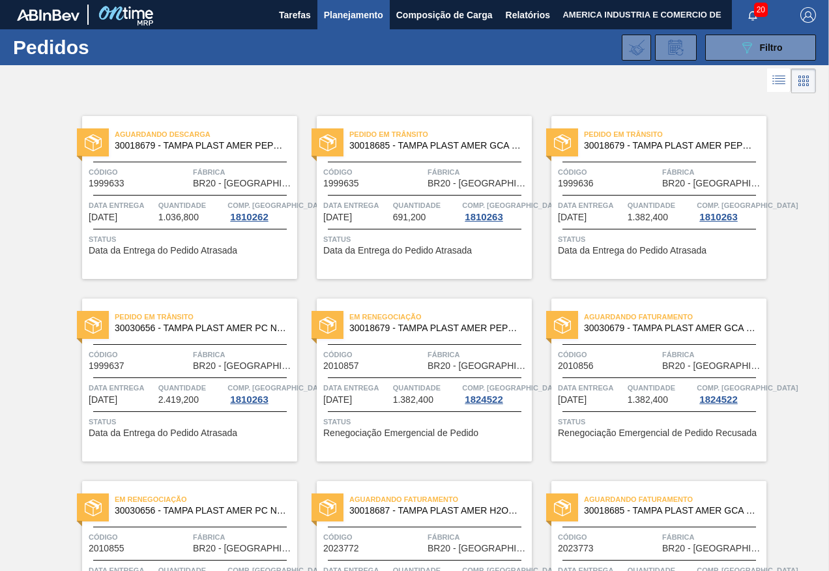
click at [663, 410] on div "Aguardando Faturamento 30030679 - TAMPA PLAST AMER GCA ZERO NIV24 Código 201085…" at bounding box center [658, 379] width 215 height 163
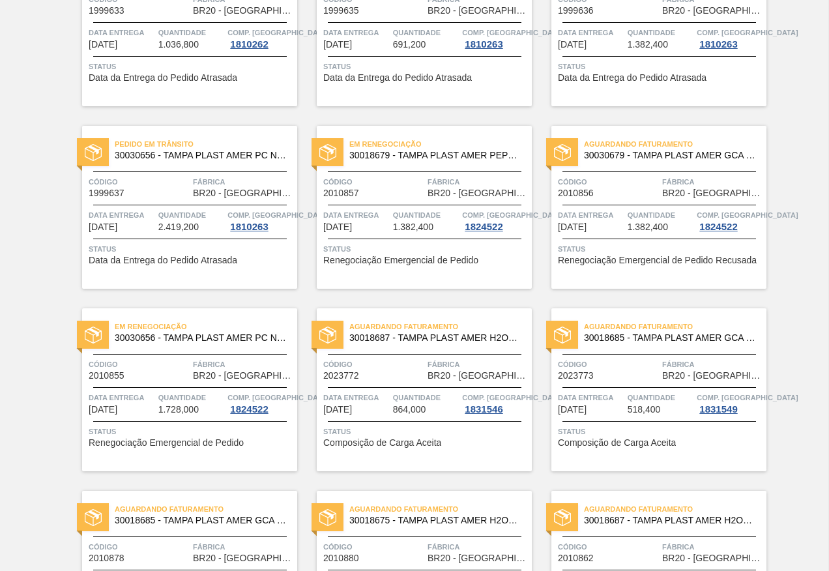
scroll to position [196, 0]
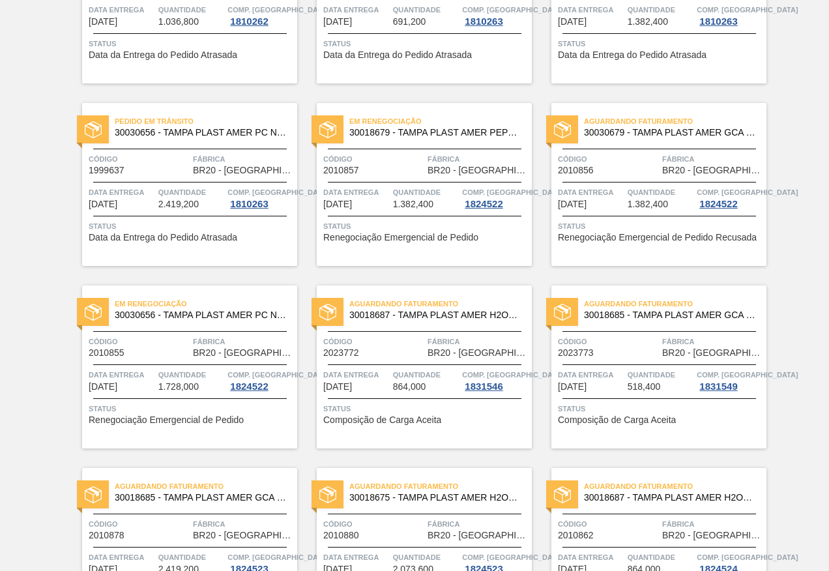
click at [608, 377] on span "Data entrega" at bounding box center [591, 374] width 66 height 13
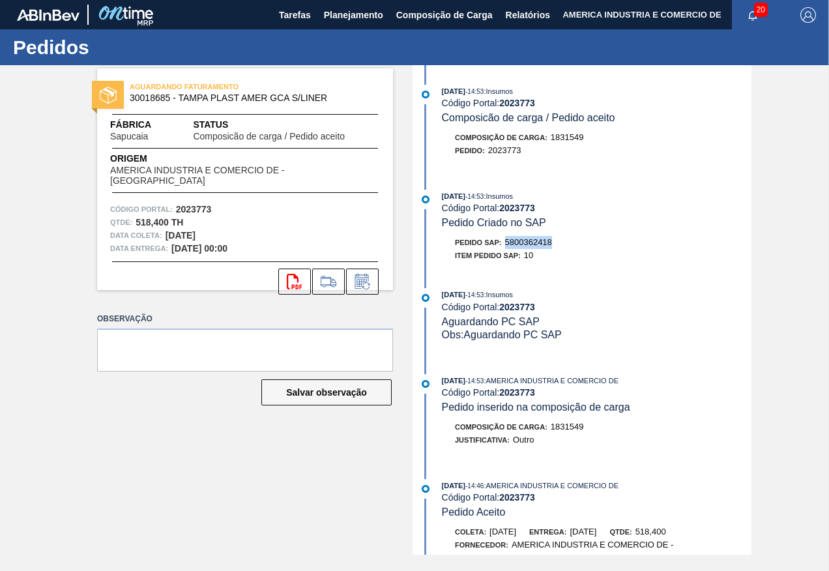
drag, startPoint x: 508, startPoint y: 239, endPoint x: 553, endPoint y: 240, distance: 45.7
click at [552, 240] on span "5800362418" at bounding box center [528, 242] width 47 height 10
copy span "5800362418"
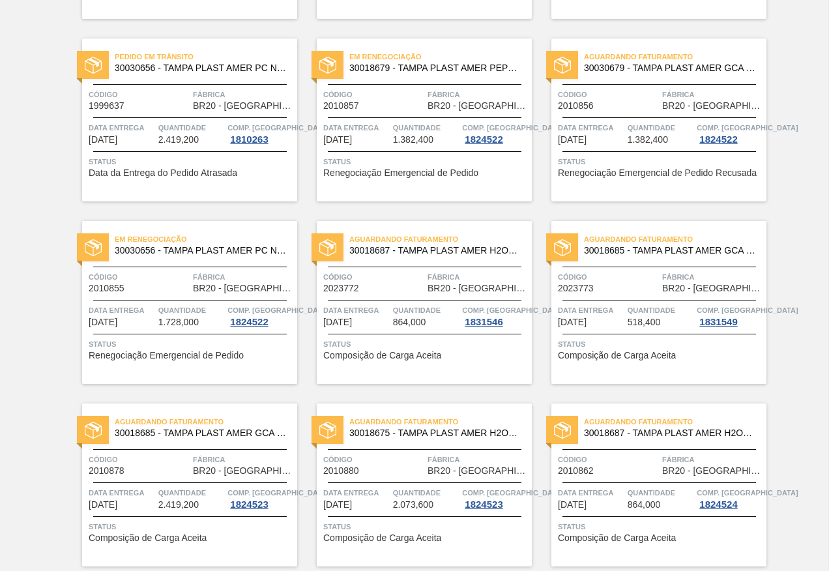
scroll to position [261, 0]
click at [413, 332] on div "Aguardando Faturamento 30018687 - [GEOGRAPHIC_DATA] PLAST AMER H2OH LIMAO S/LIN…" at bounding box center [424, 301] width 215 height 163
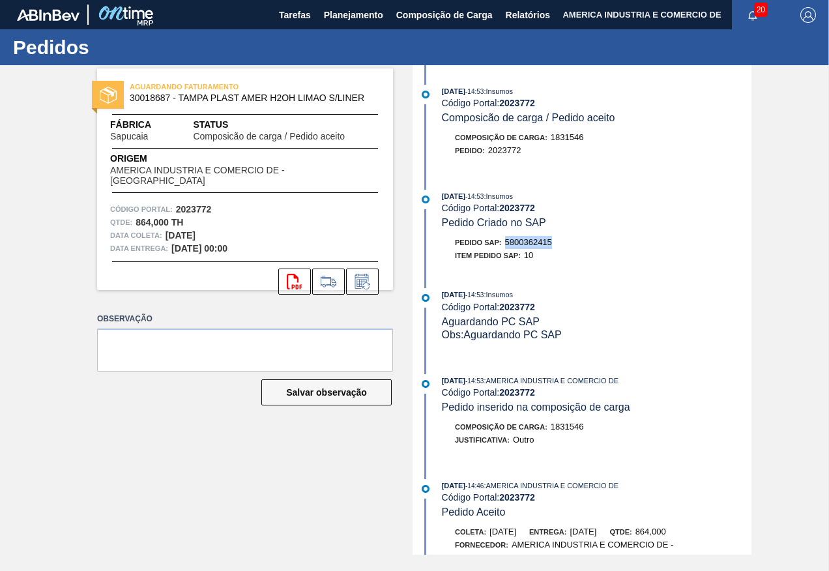
drag, startPoint x: 507, startPoint y: 240, endPoint x: 557, endPoint y: 244, distance: 49.7
click at [557, 244] on div "Pedido SAP: 5800362415" at bounding box center [597, 242] width 310 height 13
copy span "5800362415"
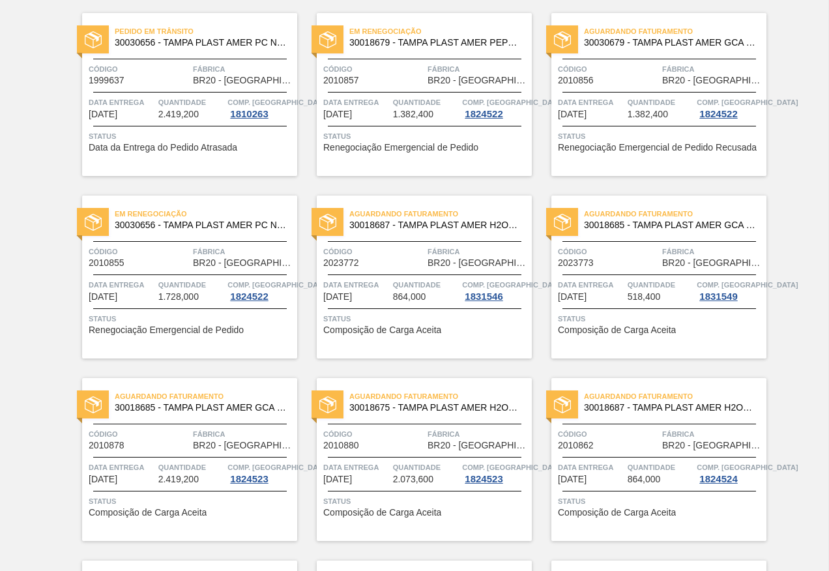
scroll to position [326, 0]
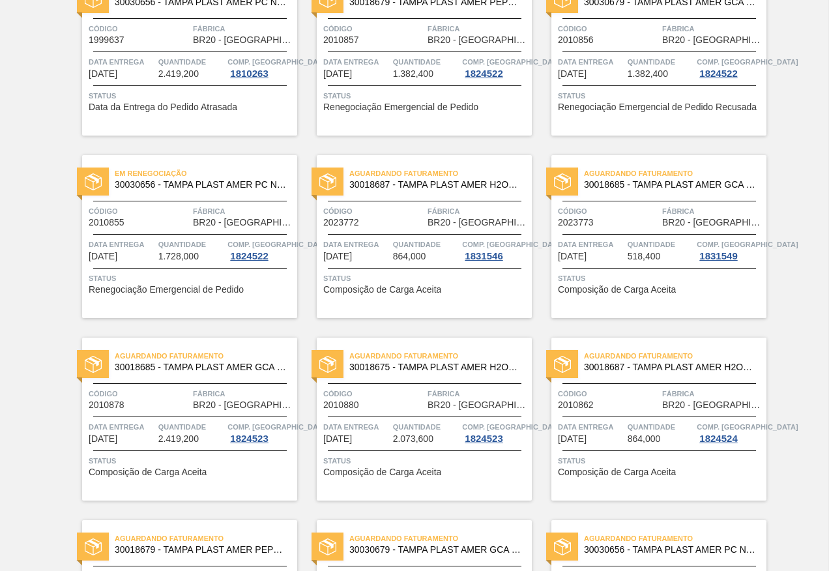
click at [700, 279] on span "Status" at bounding box center [660, 278] width 205 height 13
